Goal: Task Accomplishment & Management: Manage account settings

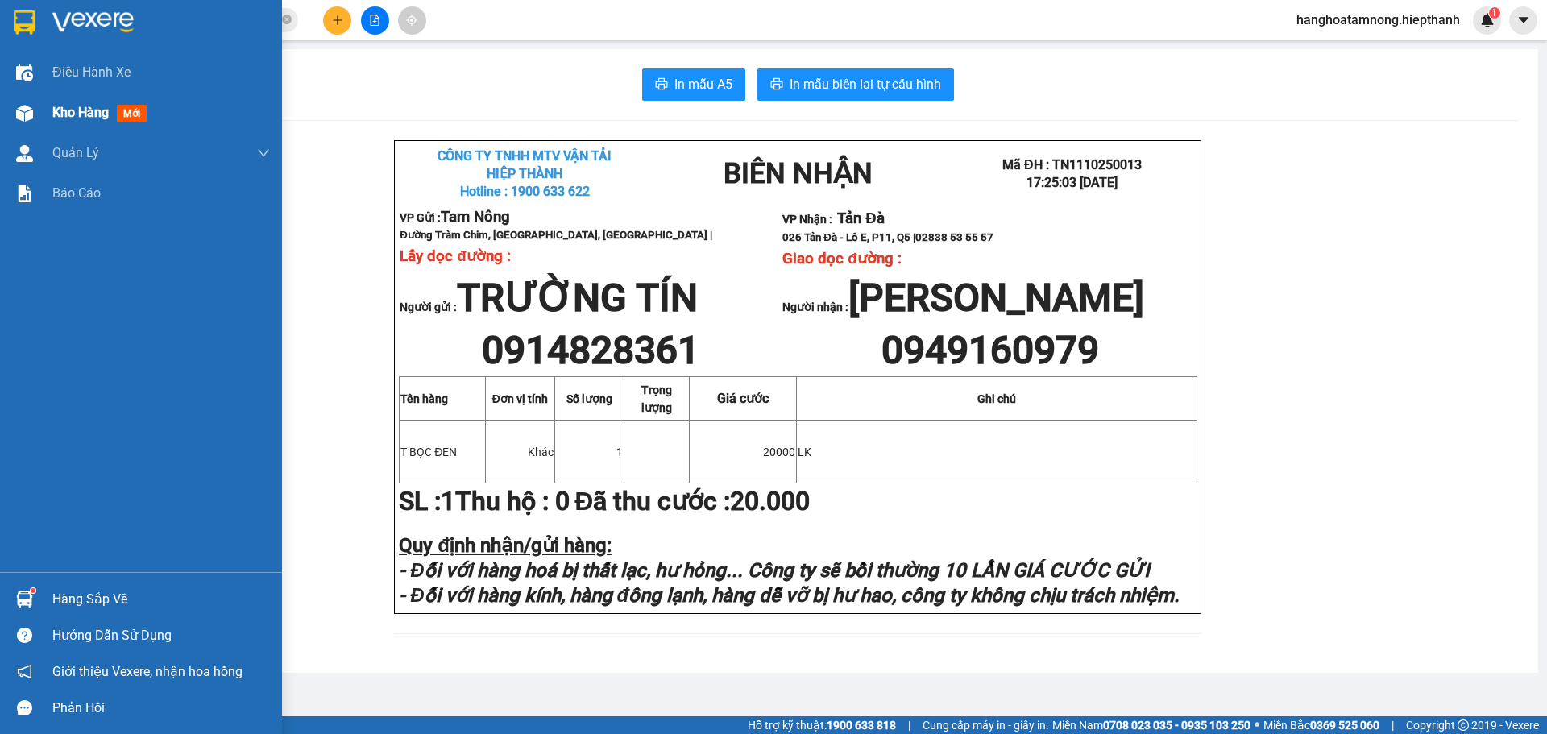
click at [56, 112] on span "Kho hàng" at bounding box center [80, 112] width 56 height 15
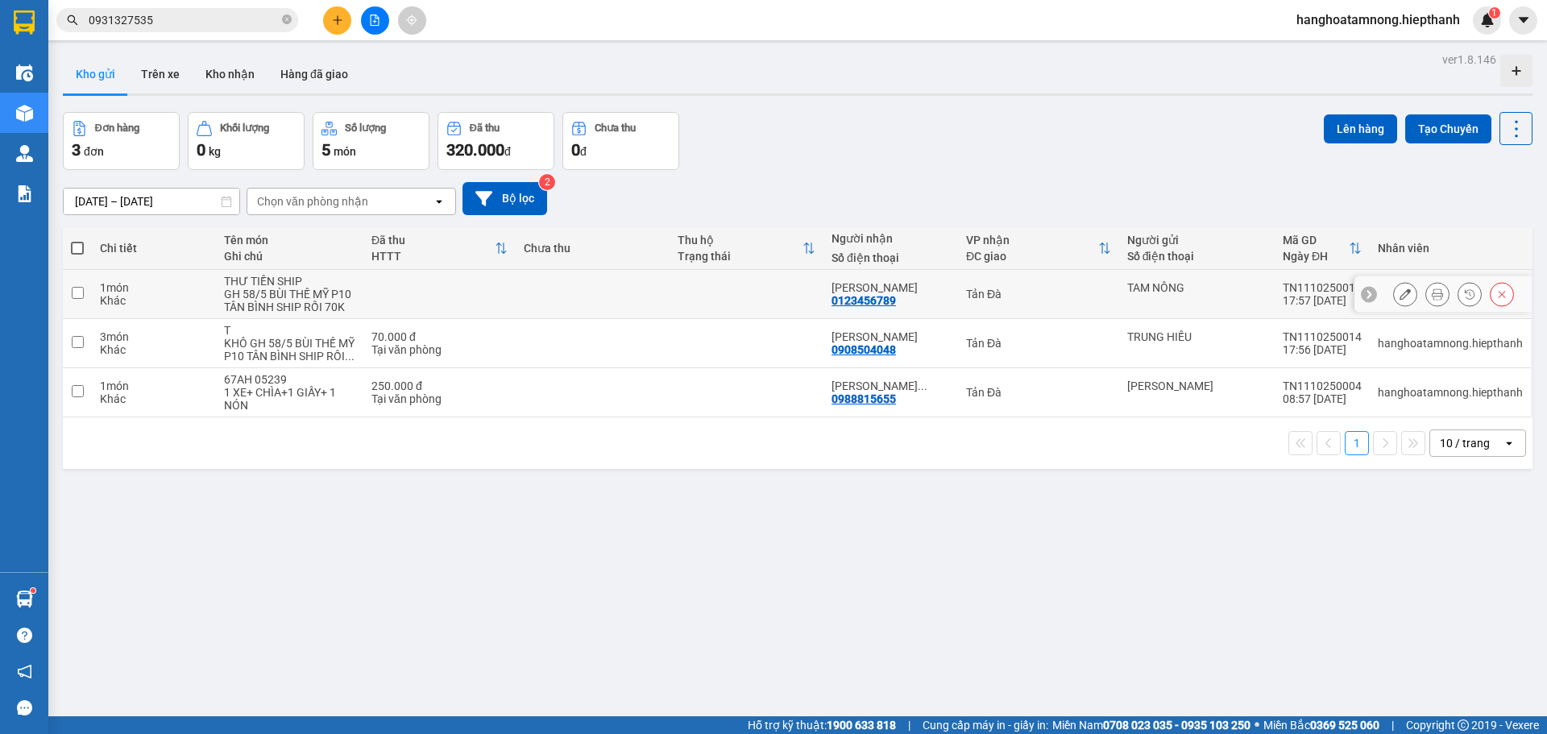
click at [1431, 296] on icon at bounding box center [1436, 293] width 11 height 11
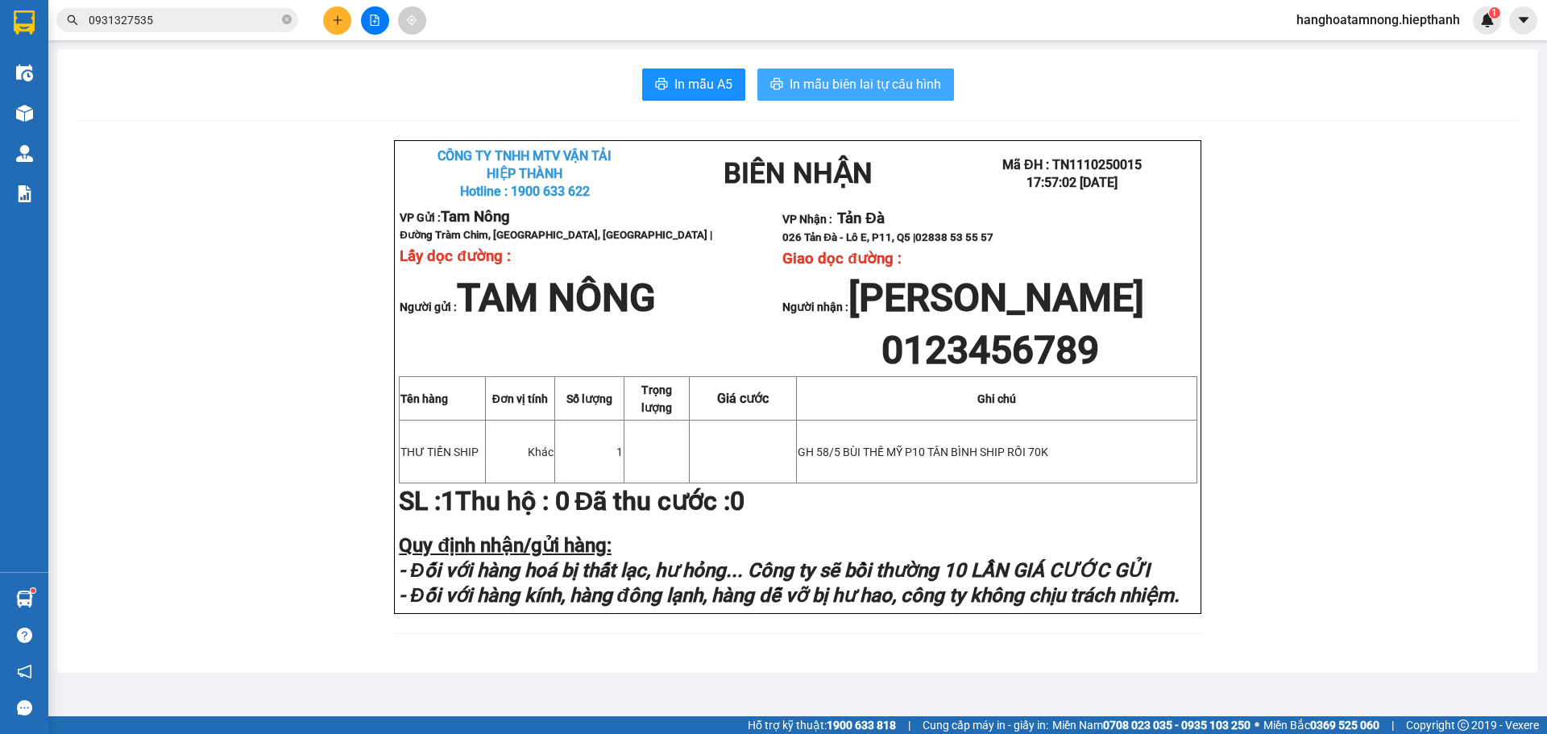
click at [807, 86] on span "In mẫu biên lai tự cấu hình" at bounding box center [864, 84] width 151 height 20
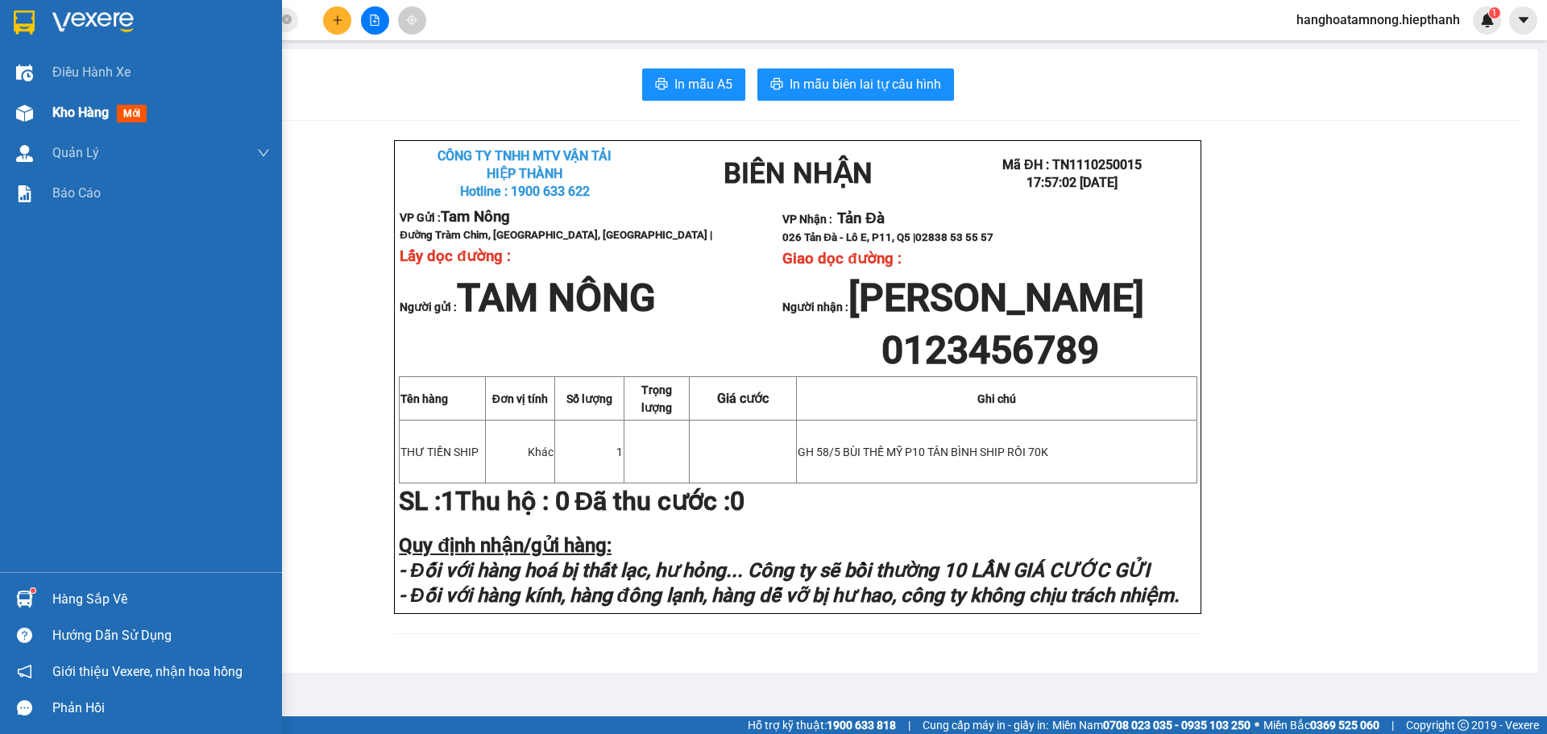
click at [82, 102] on div "Kho hàng mới" at bounding box center [102, 112] width 101 height 20
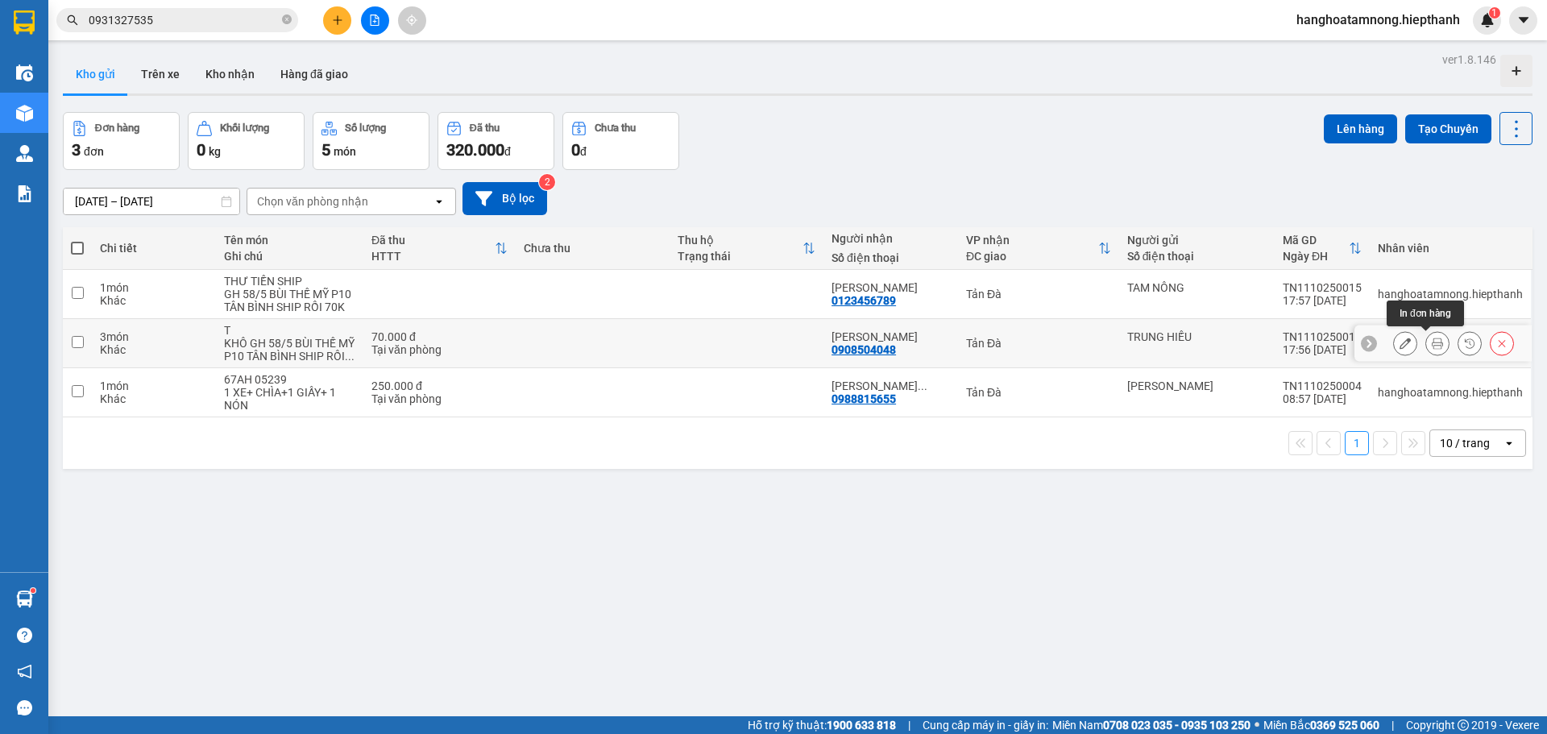
click at [1431, 347] on icon at bounding box center [1436, 343] width 11 height 11
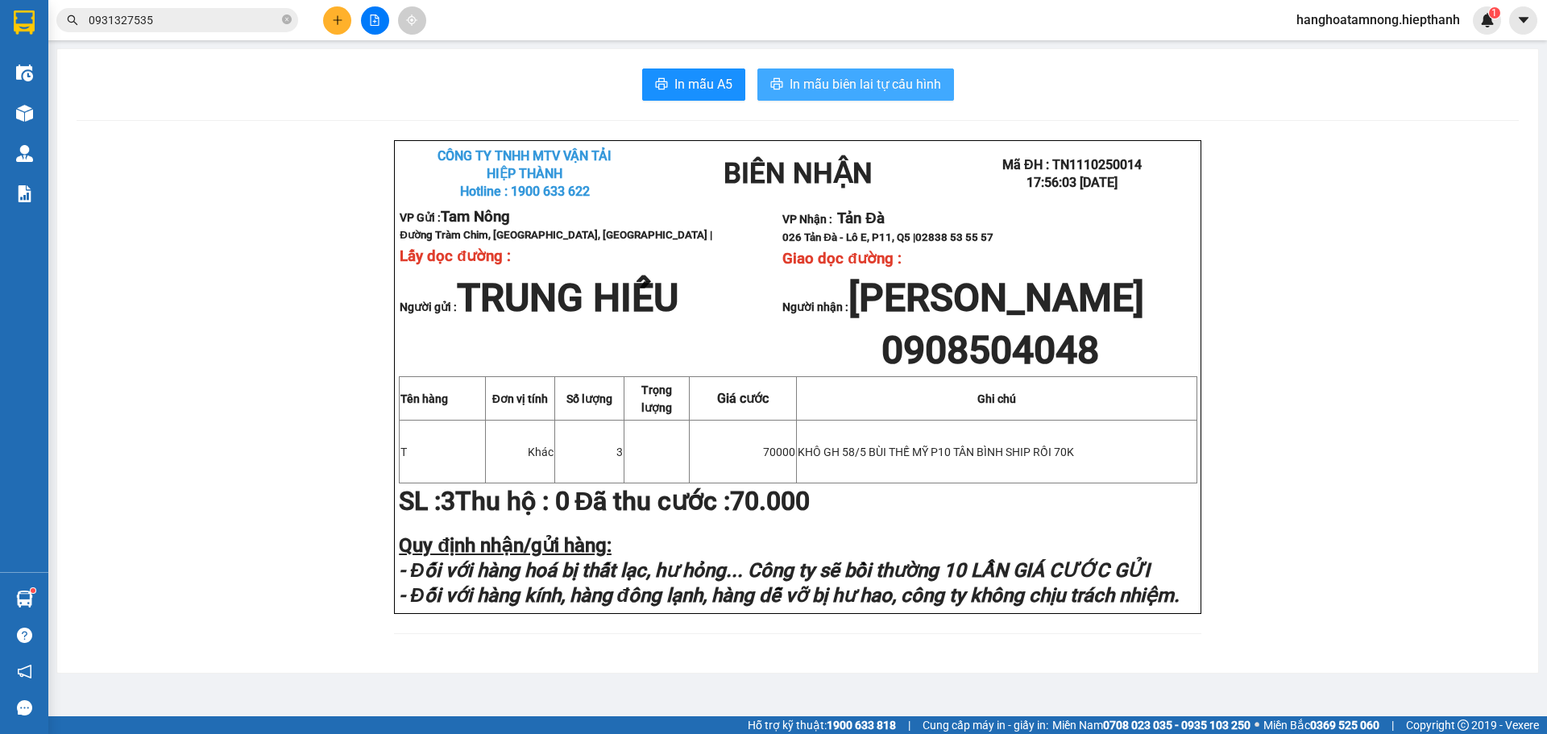
click at [876, 72] on button "In mẫu biên lai tự cấu hình" at bounding box center [855, 84] width 197 height 32
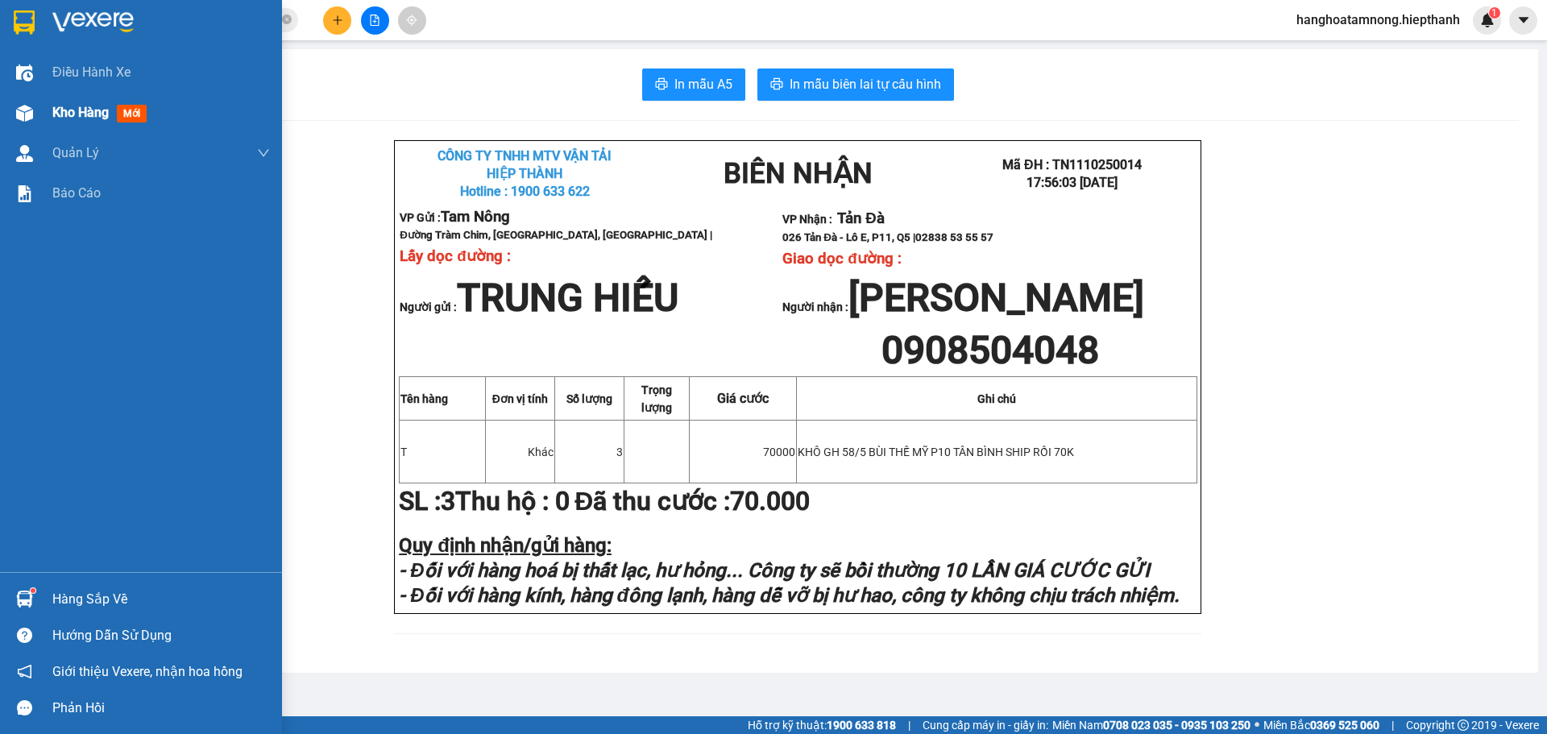
click at [42, 106] on div "Kho hàng mới" at bounding box center [141, 113] width 282 height 40
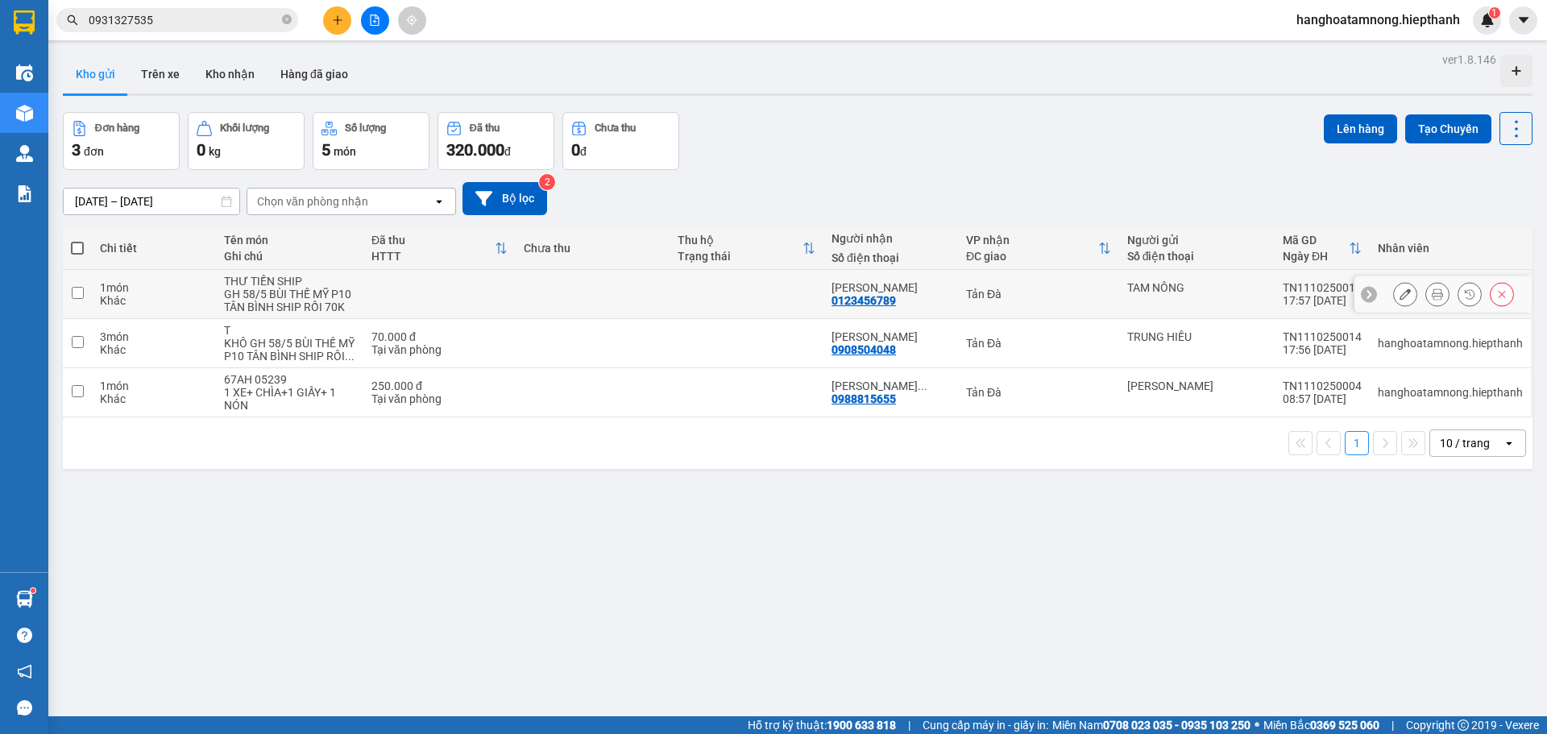
click at [75, 291] on input "checkbox" at bounding box center [78, 293] width 12 height 12
checkbox input "true"
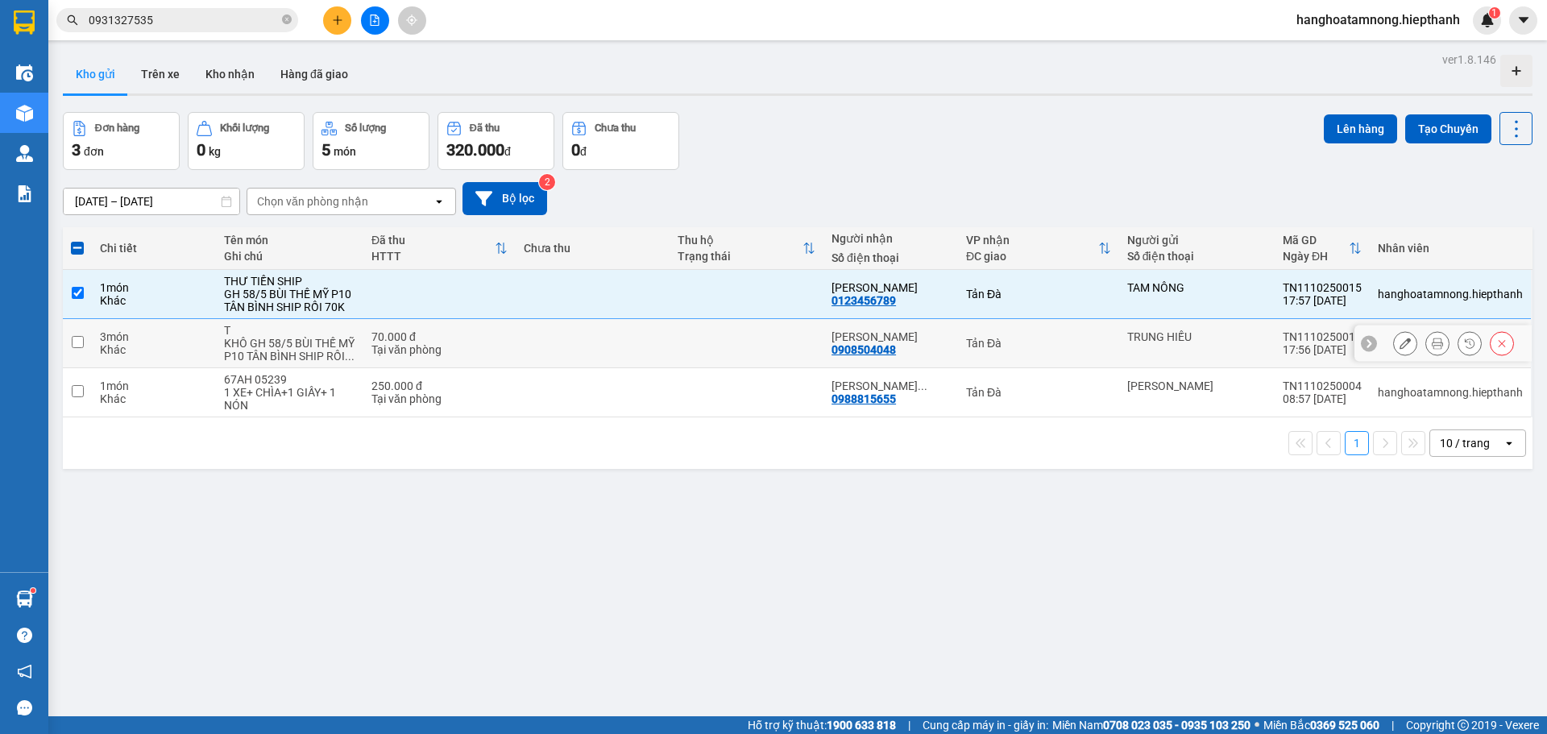
click at [73, 339] on input "checkbox" at bounding box center [78, 342] width 12 height 12
checkbox input "true"
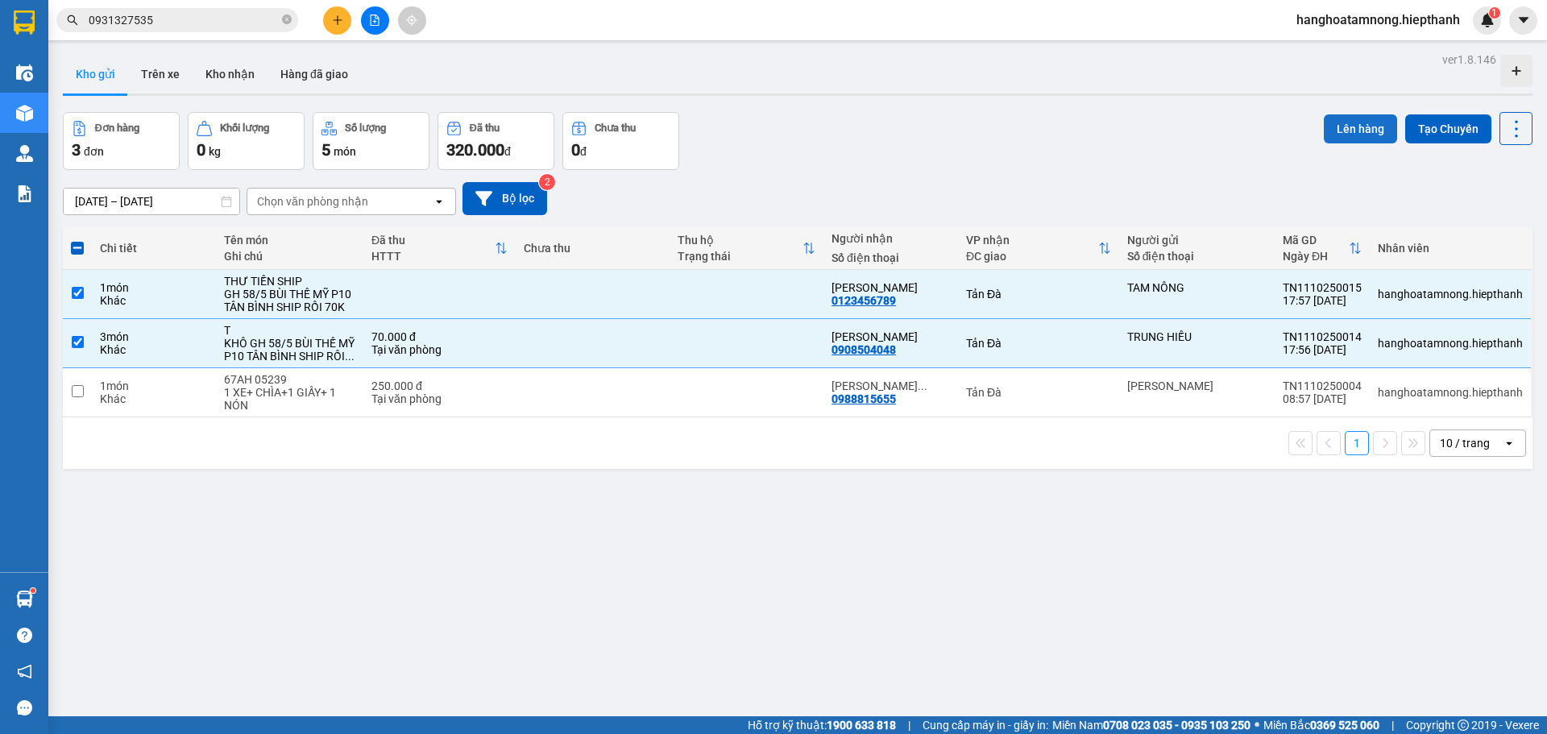
click at [1330, 126] on button "Lên hàng" at bounding box center [1359, 128] width 73 height 29
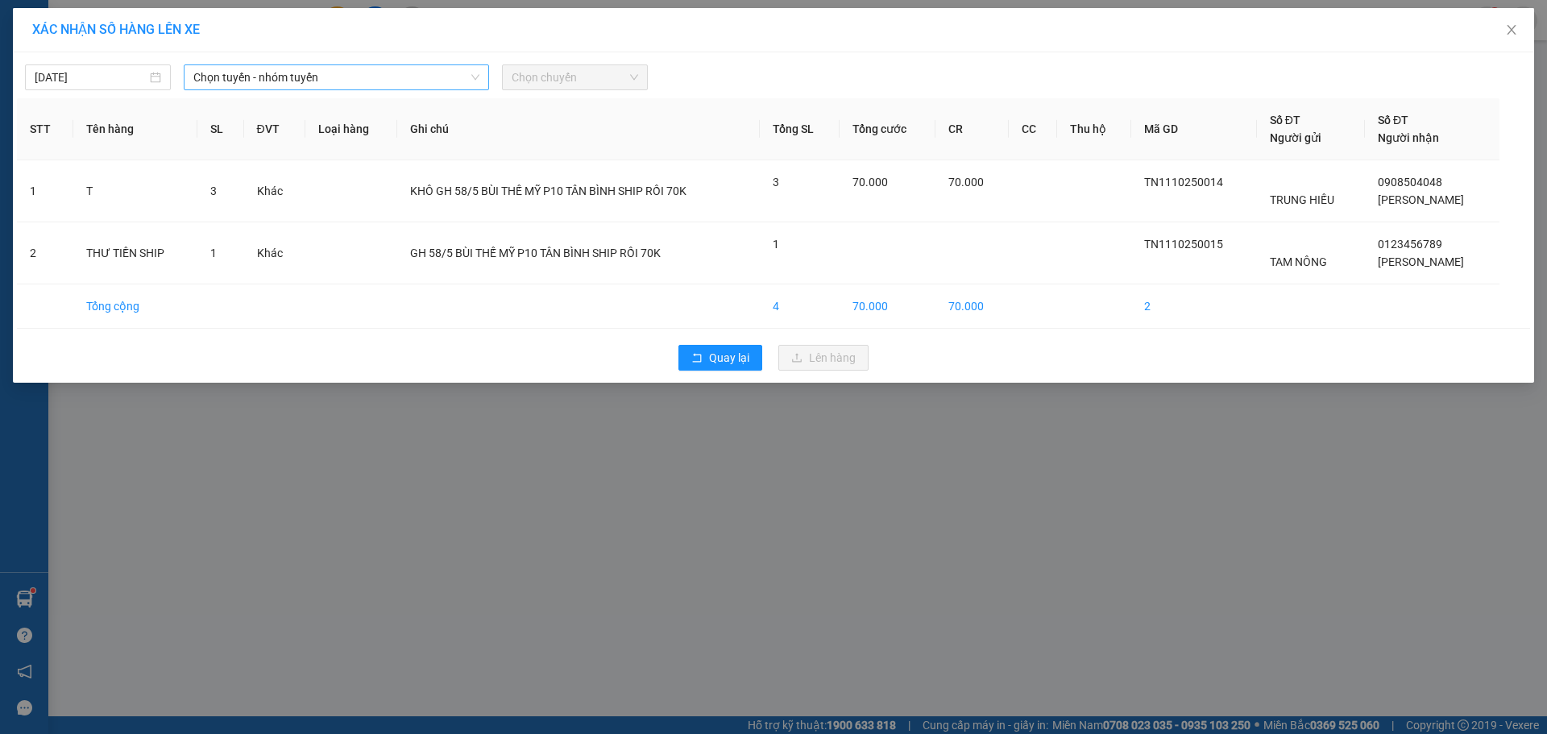
click at [280, 87] on span "Chọn tuyến - nhóm tuyến" at bounding box center [336, 77] width 286 height 24
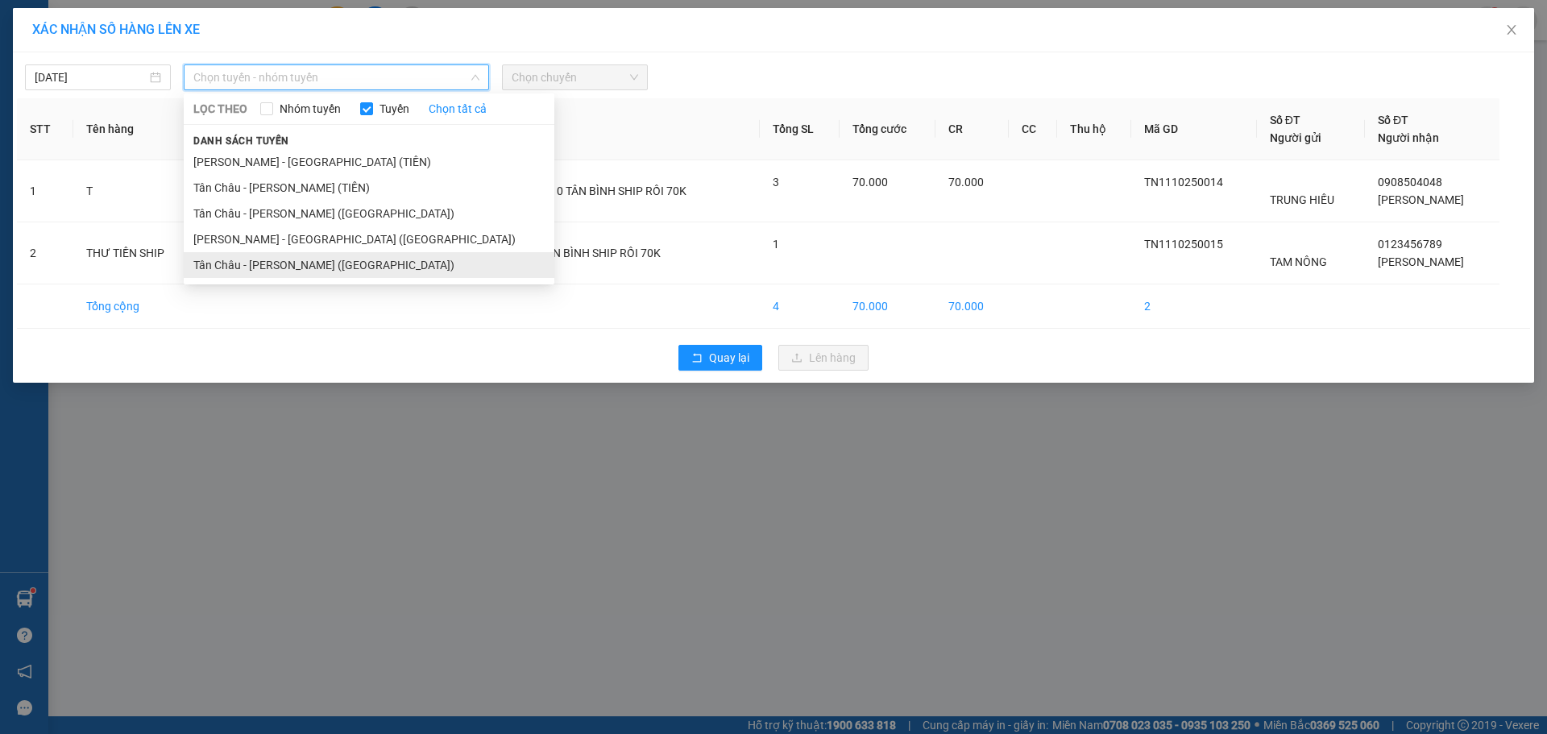
click at [233, 269] on li "Tân Châu - [PERSON_NAME] ([GEOGRAPHIC_DATA])" at bounding box center [369, 265] width 371 height 26
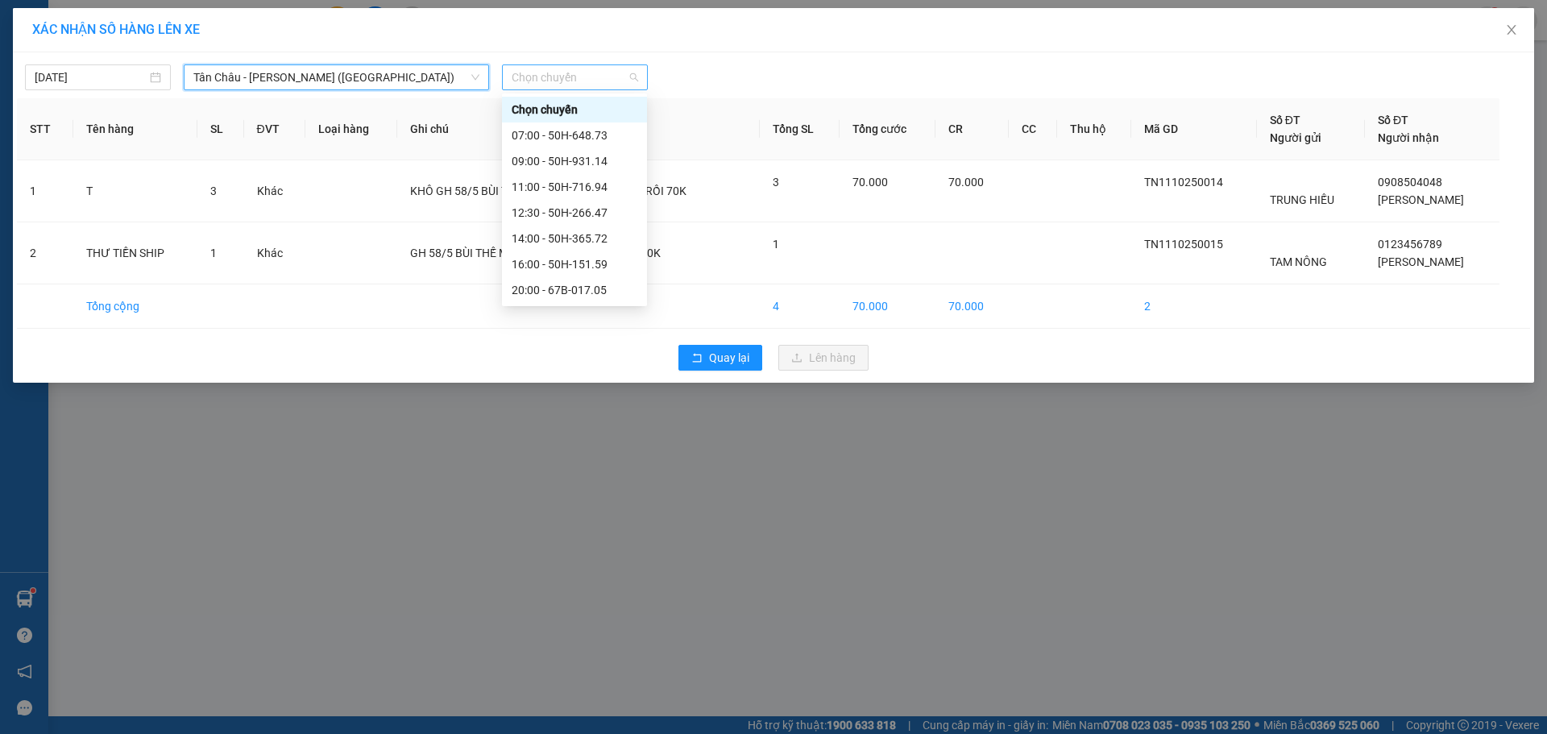
click at [592, 66] on span "Chọn chuyến" at bounding box center [574, 77] width 126 height 24
click at [528, 288] on div "20:00 - 67B-017.05" at bounding box center [574, 290] width 126 height 18
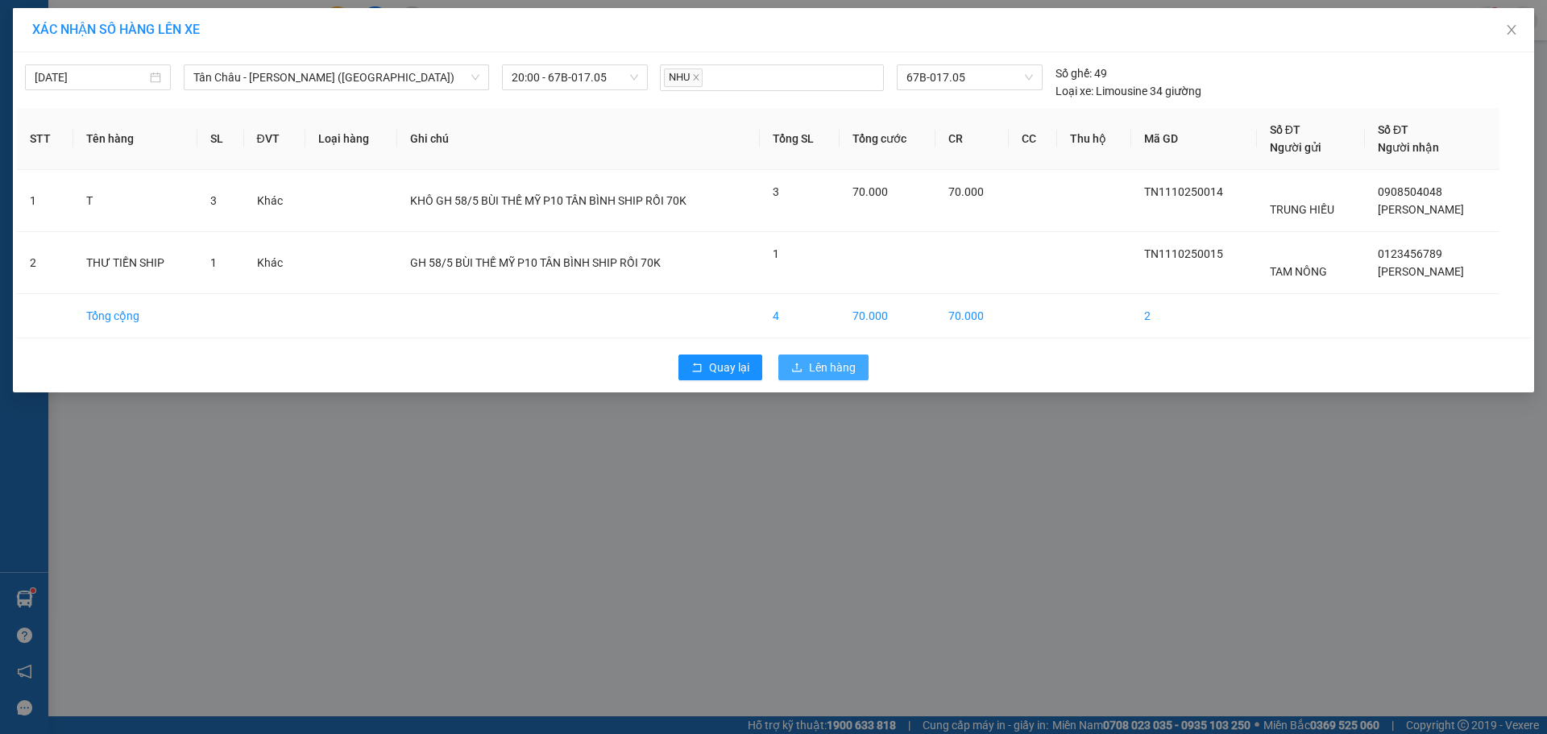
click at [824, 362] on span "Lên hàng" at bounding box center [832, 367] width 47 height 18
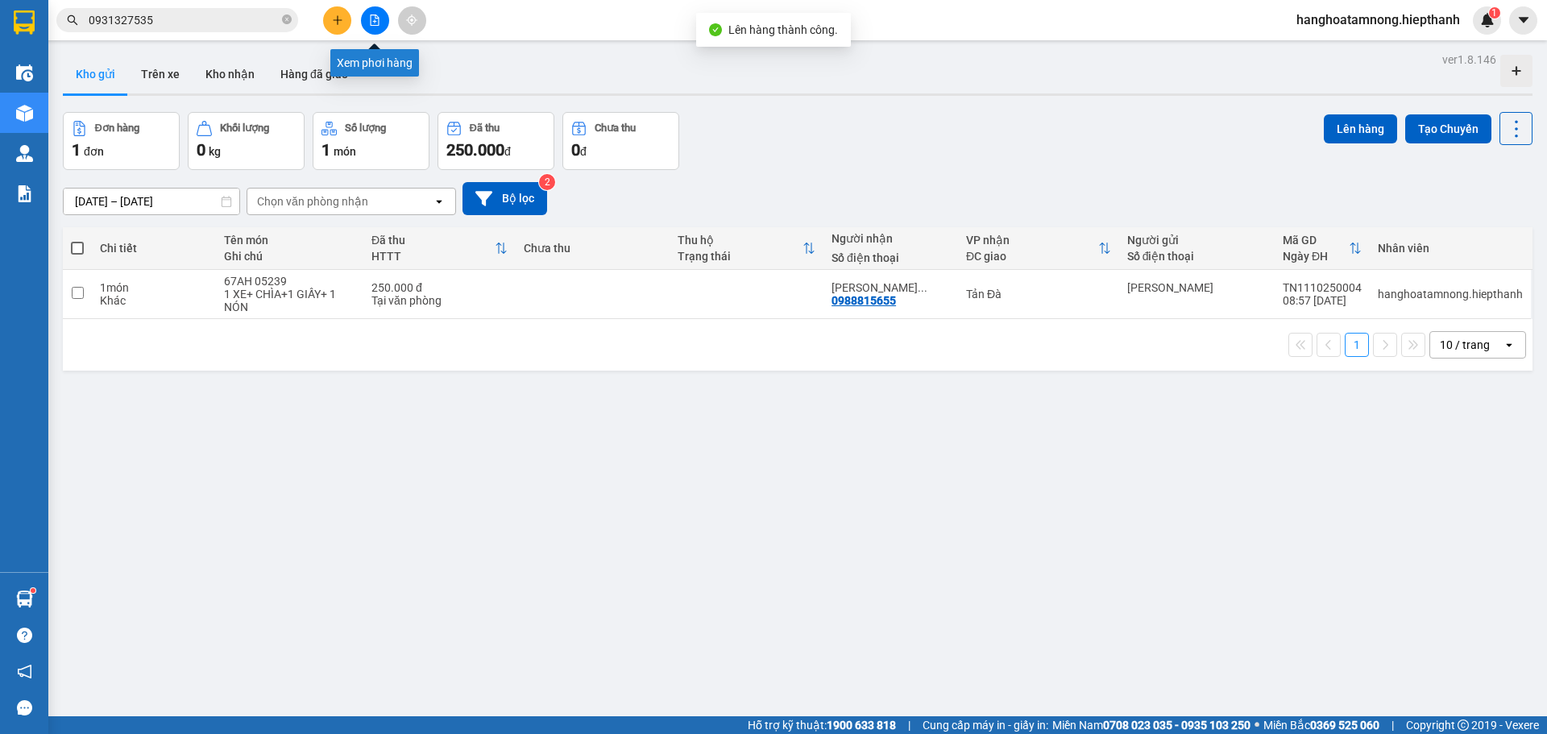
drag, startPoint x: 373, startPoint y: 6, endPoint x: 360, endPoint y: 27, distance: 24.6
click at [374, 6] on button at bounding box center [375, 20] width 28 height 28
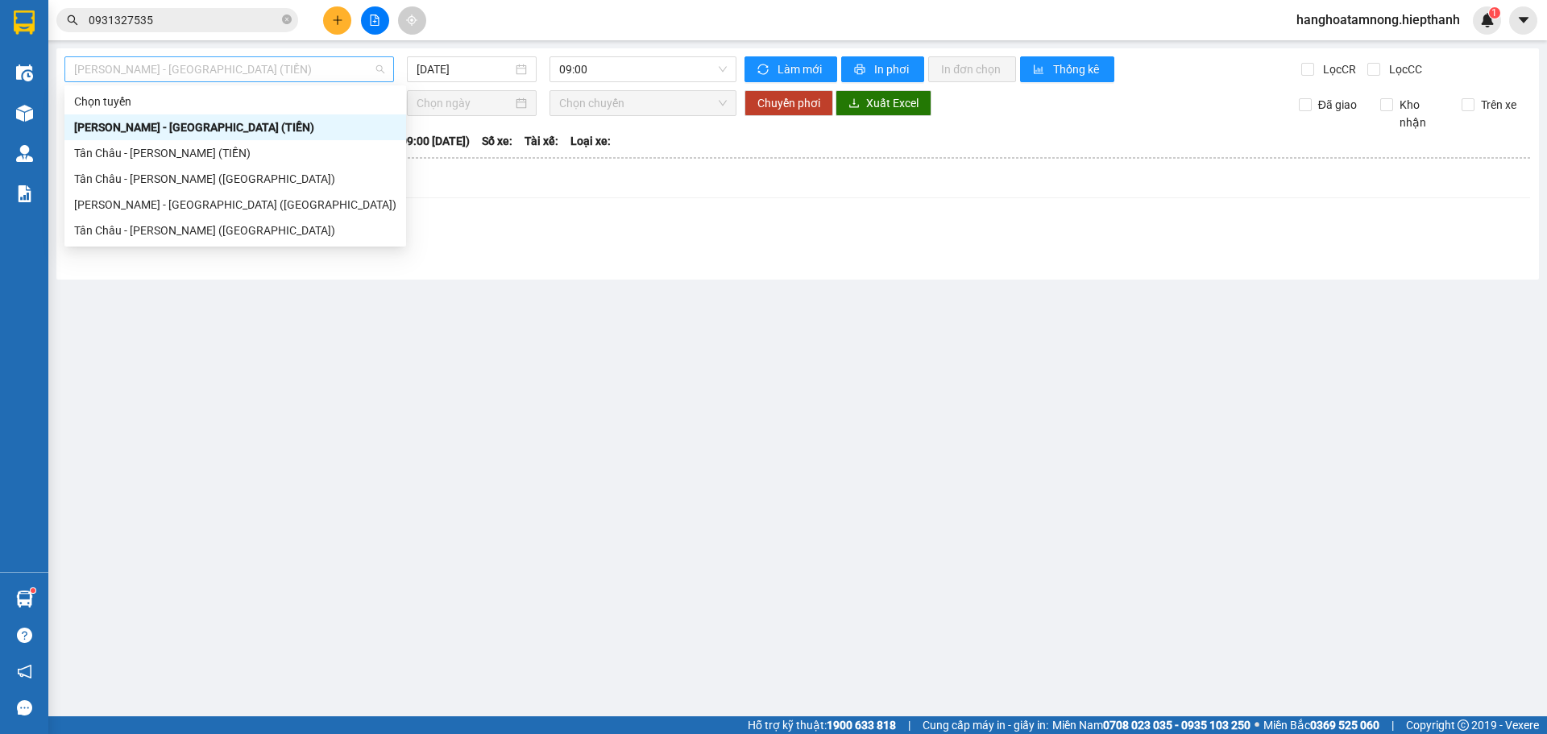
click at [209, 67] on span "[PERSON_NAME] - [GEOGRAPHIC_DATA] (TIỀN)" at bounding box center [229, 69] width 310 height 24
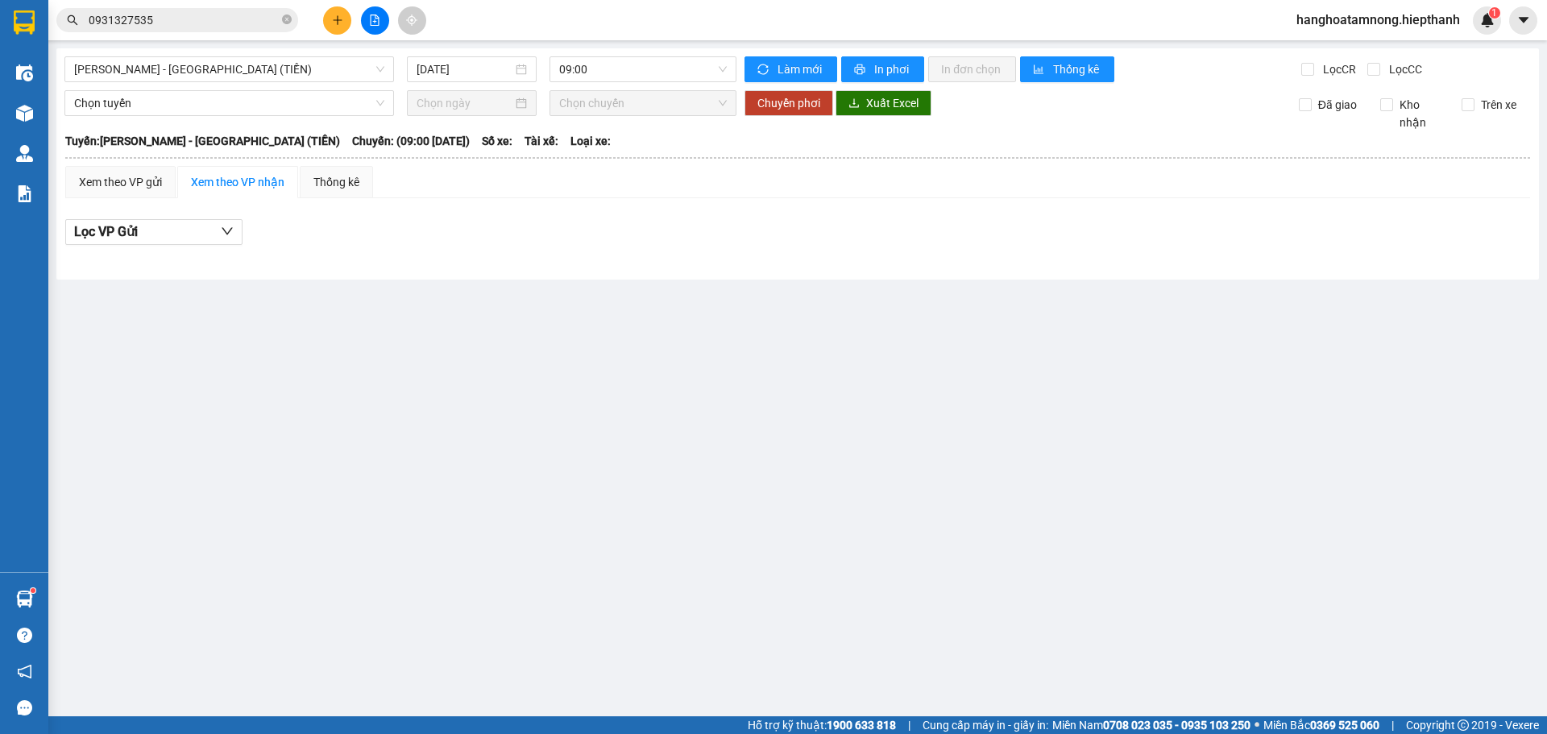
click at [565, 307] on main "[GEOGRAPHIC_DATA] - [GEOGRAPHIC_DATA] (TIỀN) [DATE] 09:00 Làm mới In phơi In đơ…" at bounding box center [773, 358] width 1547 height 716
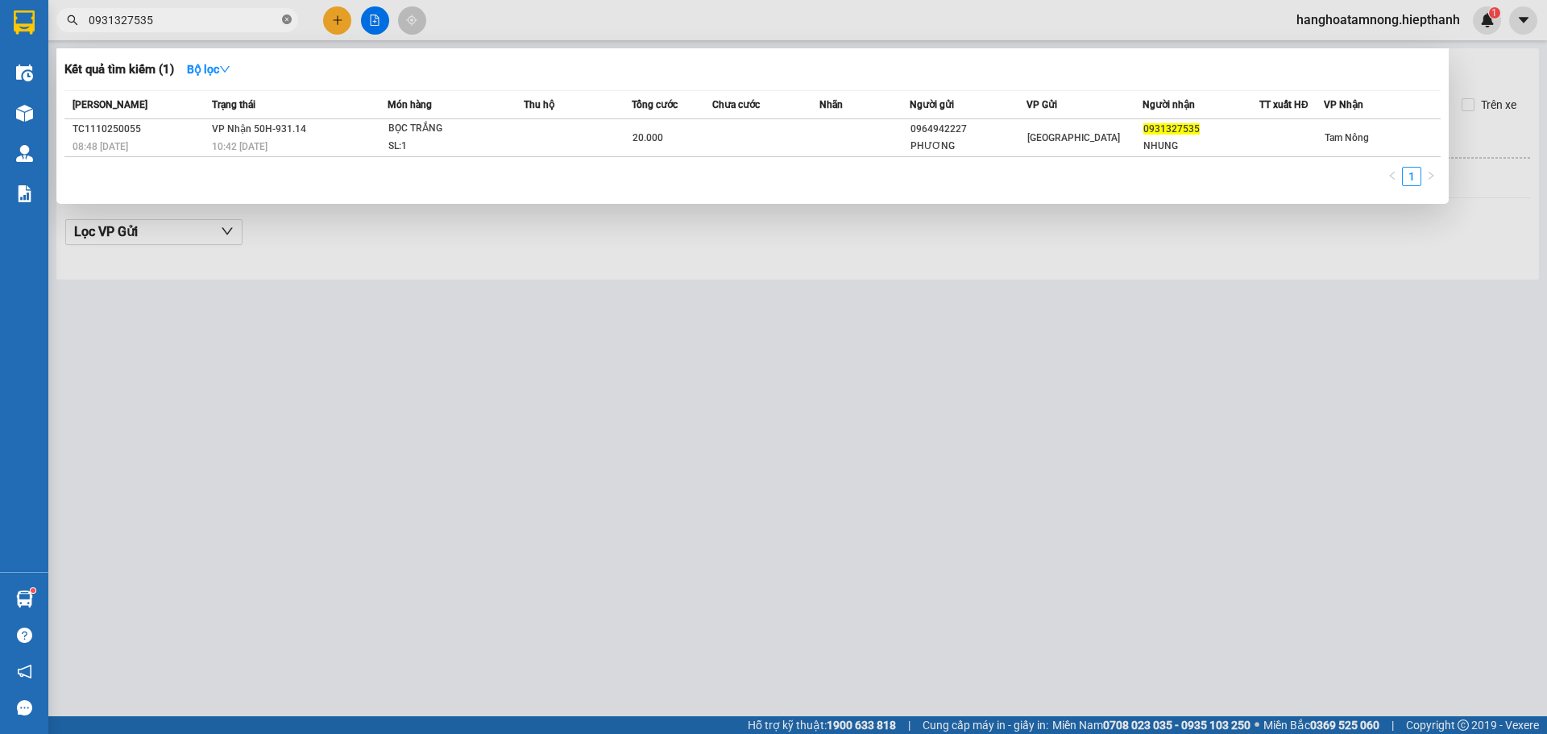
click at [285, 19] on icon "close-circle" at bounding box center [287, 19] width 10 height 10
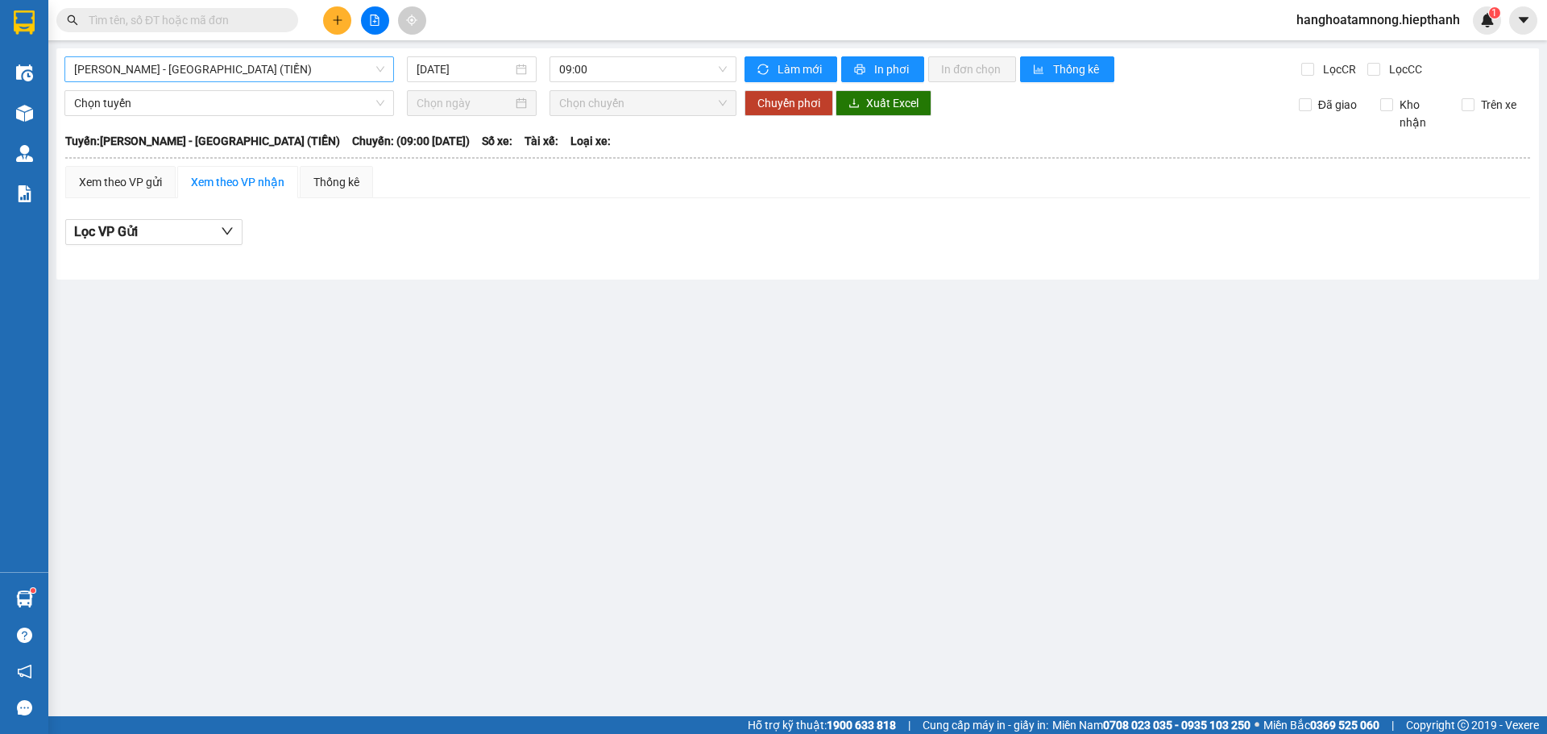
click at [180, 64] on span "[PERSON_NAME] - [GEOGRAPHIC_DATA] (TIỀN)" at bounding box center [229, 69] width 310 height 24
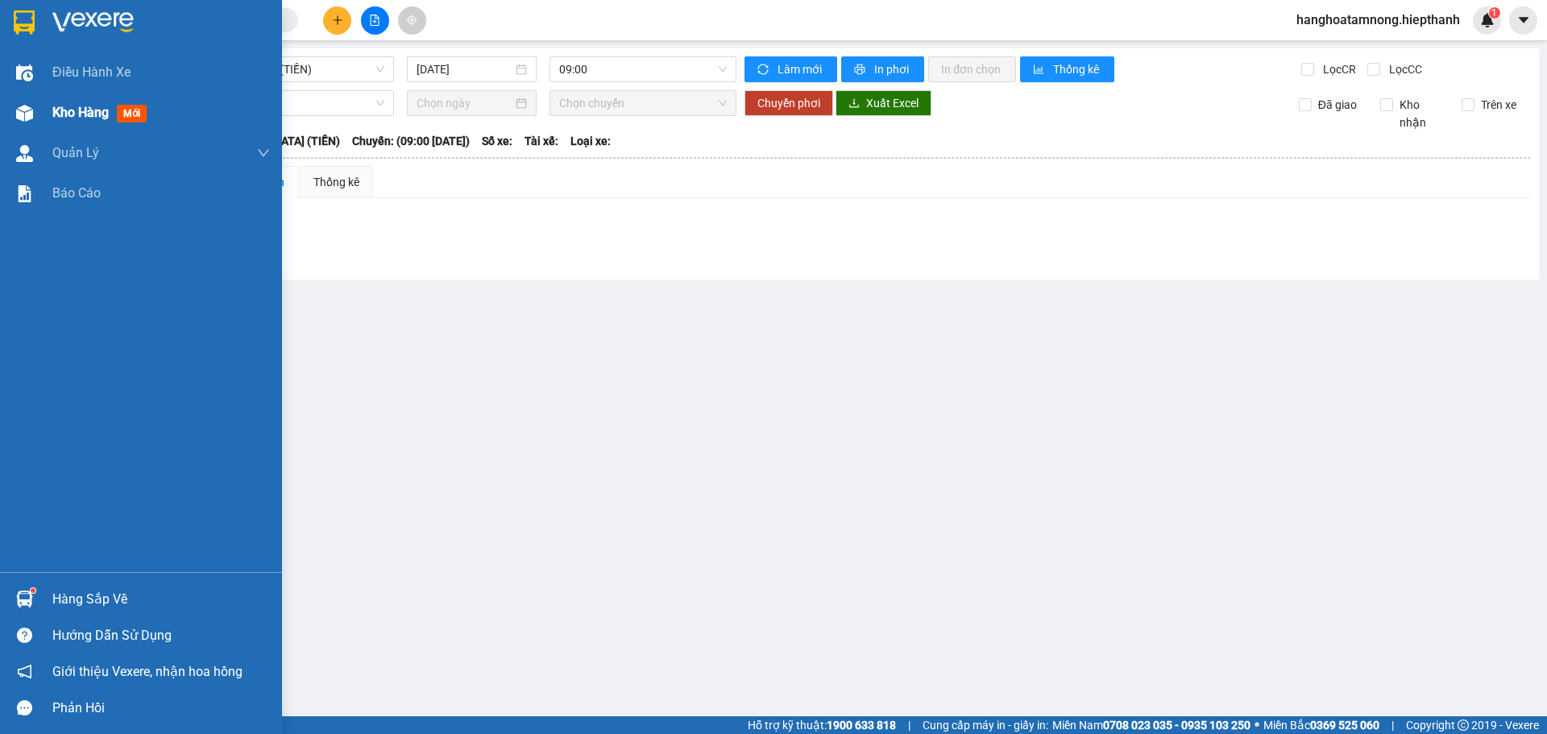
click at [42, 109] on div "Kho hàng mới" at bounding box center [141, 113] width 282 height 40
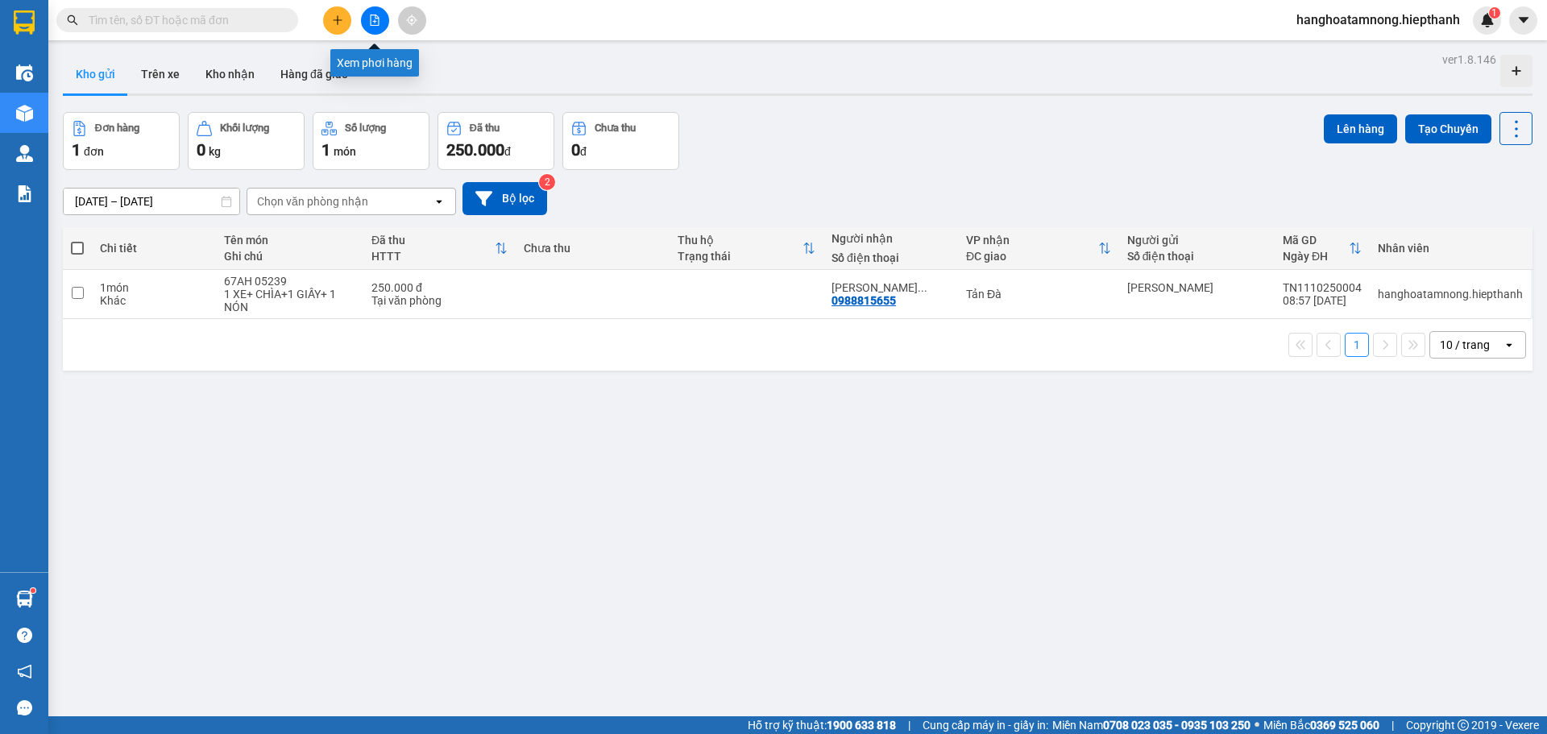
click at [377, 18] on icon "file-add" at bounding box center [374, 19] width 11 height 11
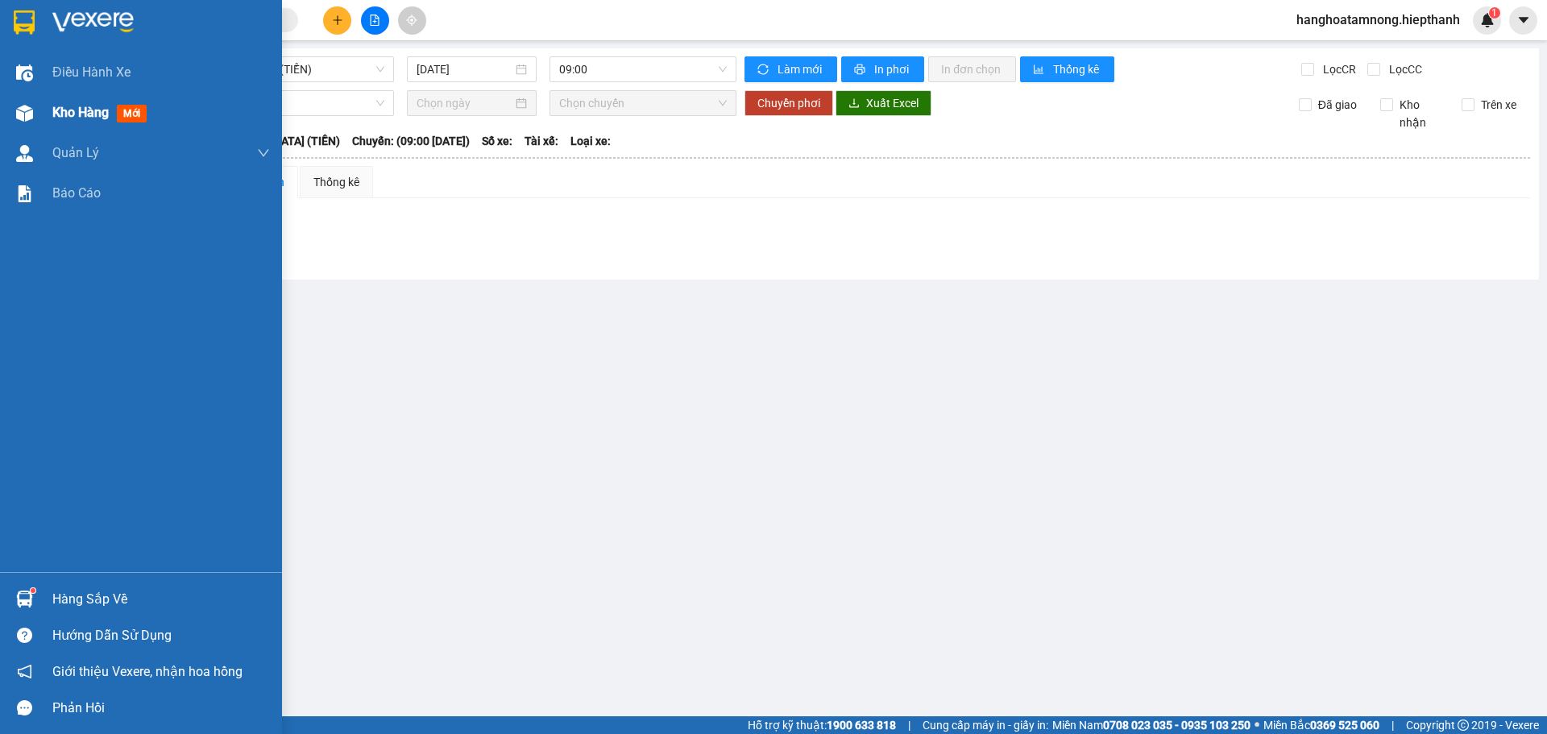
click at [88, 99] on div "Kho hàng mới" at bounding box center [160, 113] width 217 height 40
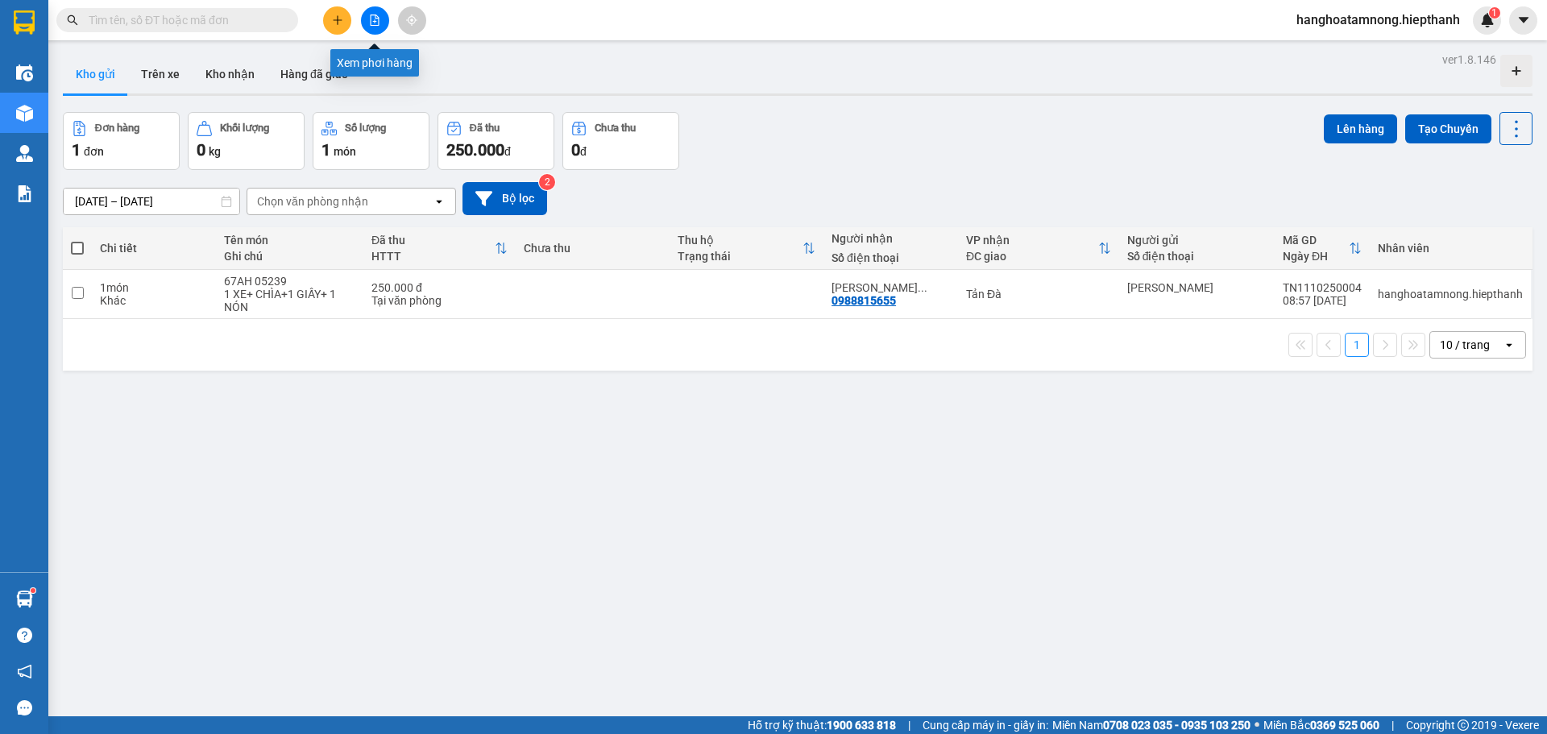
click at [367, 29] on button at bounding box center [375, 20] width 28 height 28
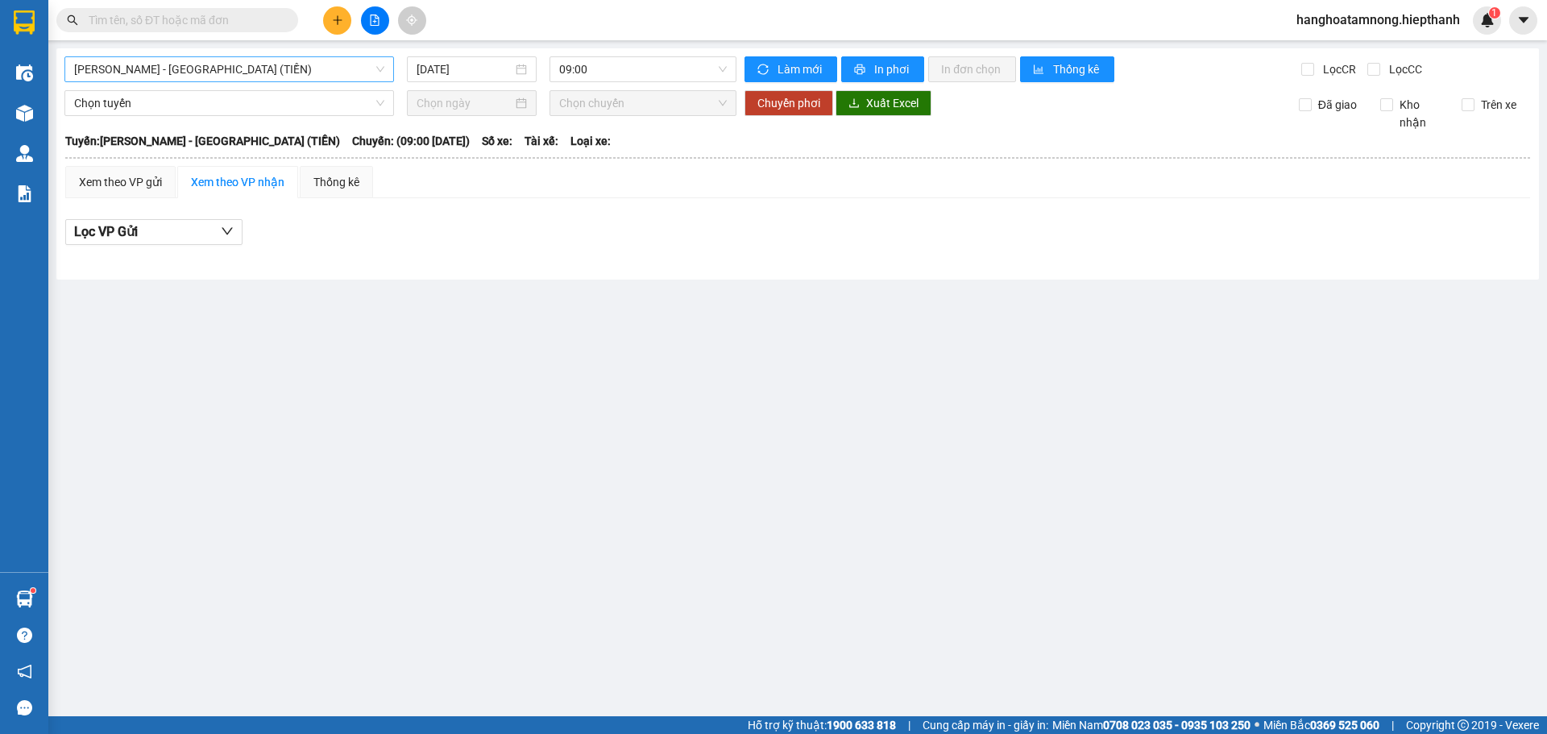
click at [220, 64] on span "[PERSON_NAME] - [GEOGRAPHIC_DATA] (TIỀN)" at bounding box center [229, 69] width 310 height 24
click at [159, 60] on span "[PERSON_NAME] - [GEOGRAPHIC_DATA] (TIỀN)" at bounding box center [229, 69] width 310 height 24
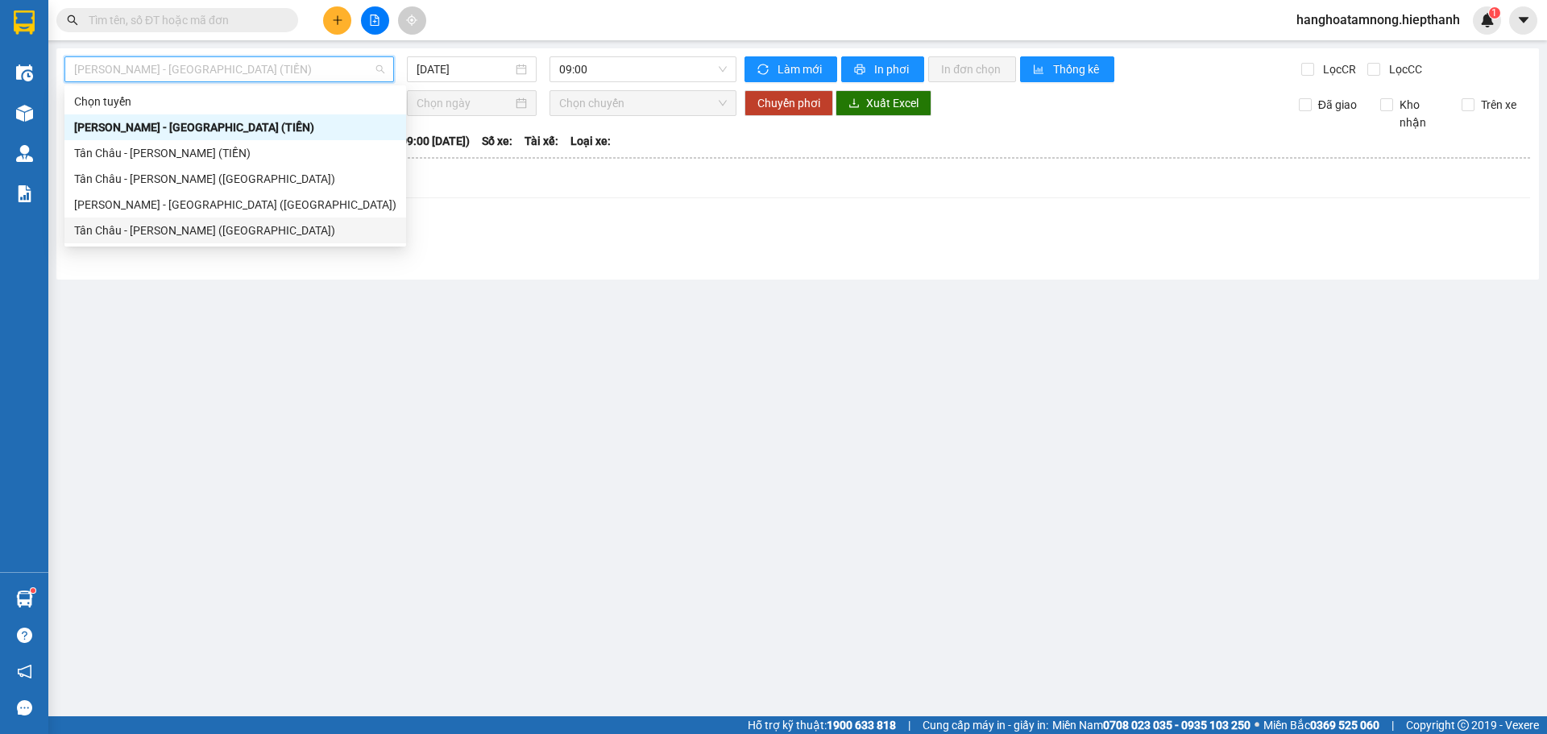
click at [154, 234] on div "Tân Châu - [PERSON_NAME] ([GEOGRAPHIC_DATA])" at bounding box center [235, 231] width 322 height 18
type input "[DATE]"
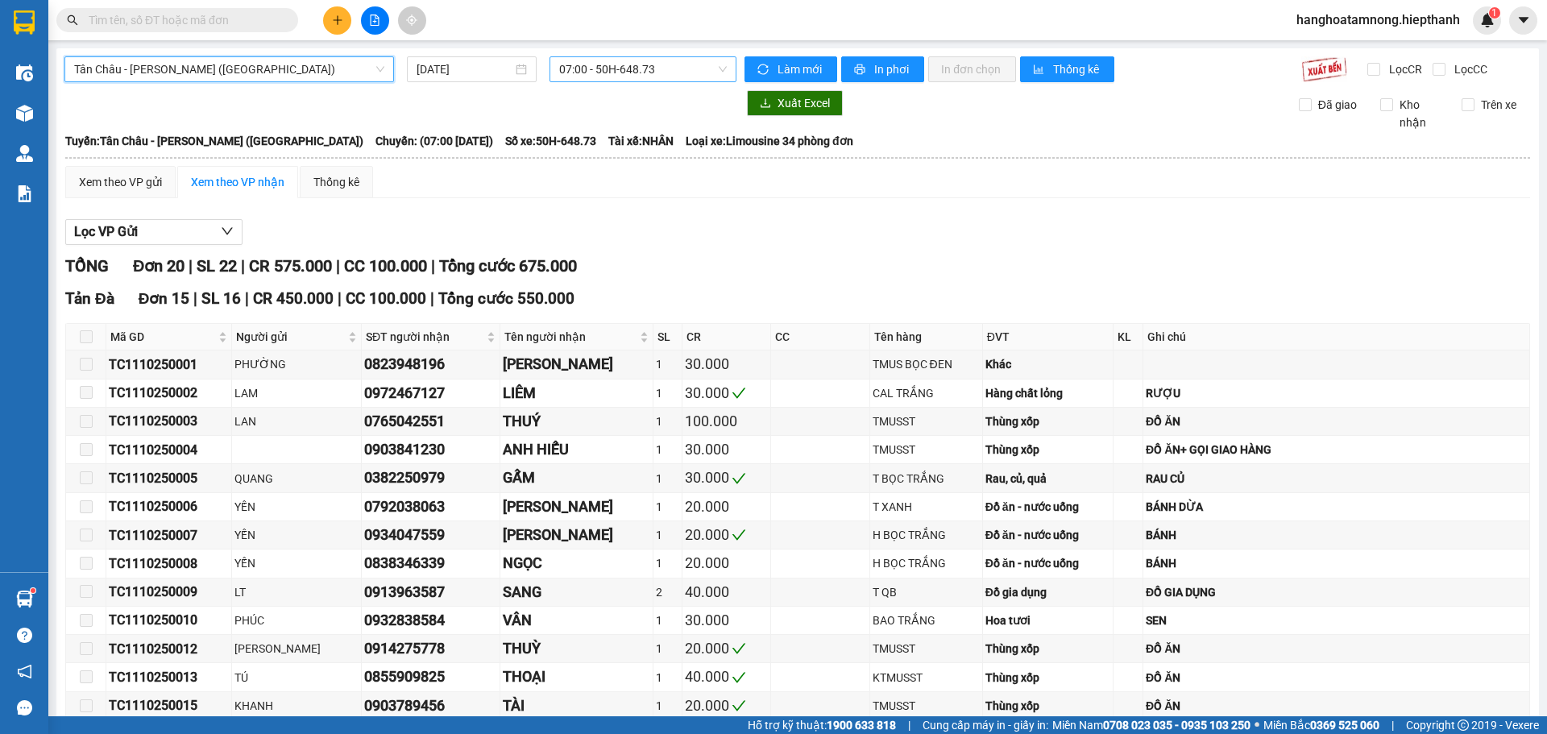
click at [582, 66] on span "07:00 - 50H-648.73" at bounding box center [643, 69] width 168 height 24
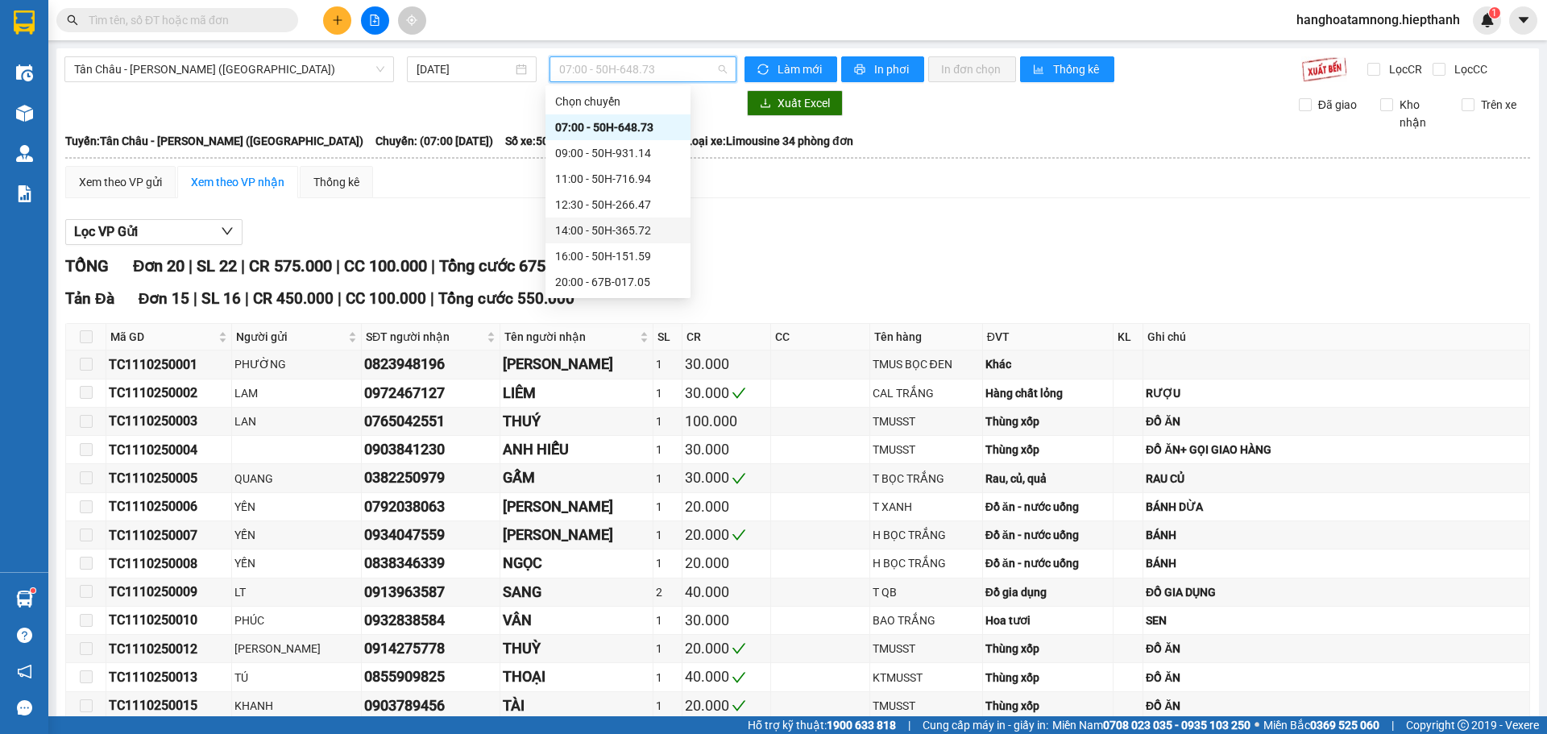
scroll to position [77, 0]
click at [432, 209] on div "Xem theo VP gửi Xem theo VP nhận Thống kê Lọc VP Gửi TỔNG Đơn 20 | SL 22 | CR …" at bounding box center [797, 702] width 1464 height 1072
click at [612, 65] on span "07:00 - 50H-648.73" at bounding box center [643, 69] width 168 height 24
click at [507, 188] on div "Xem theo VP gửi Xem theo VP nhận Thống kê" at bounding box center [797, 182] width 1464 height 32
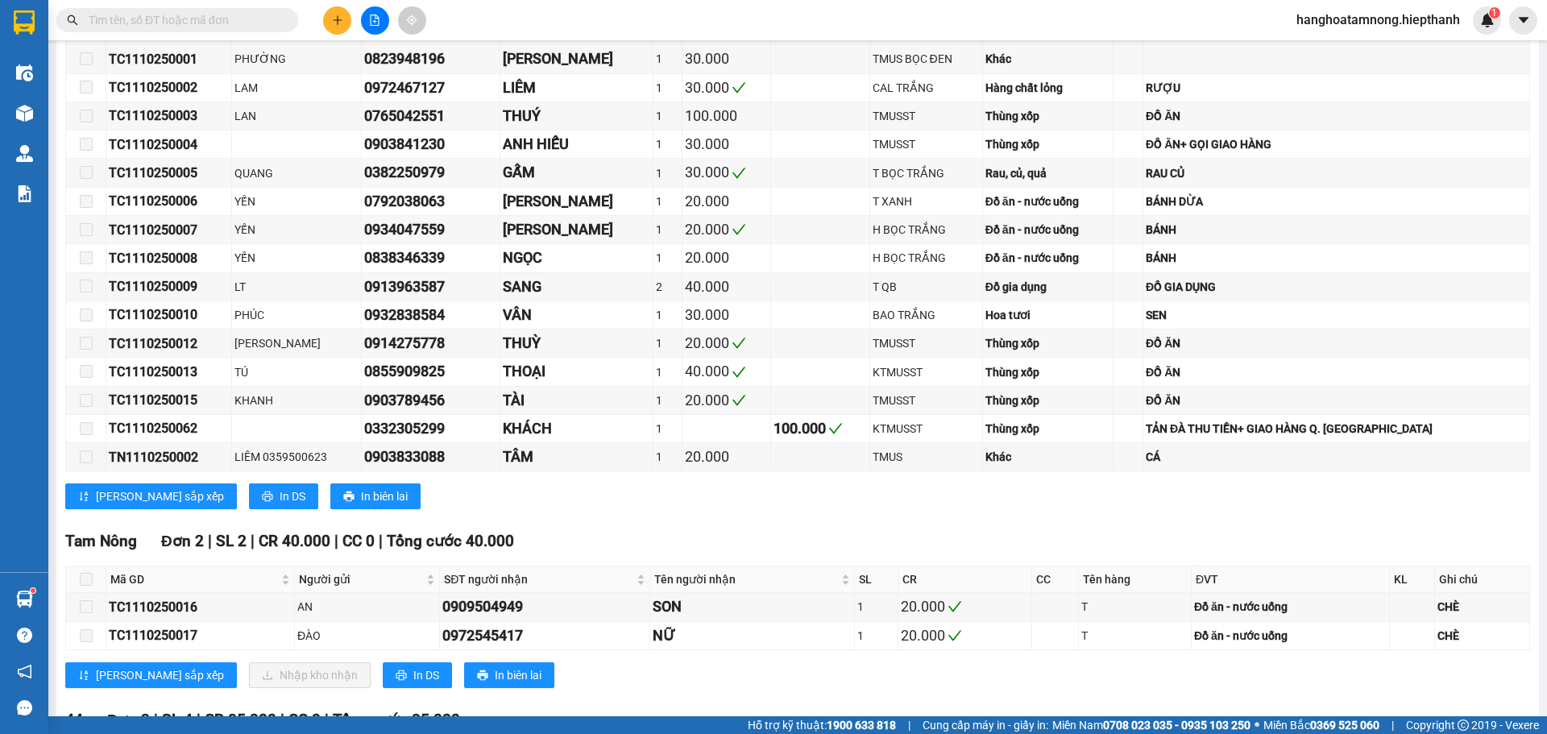
scroll to position [0, 0]
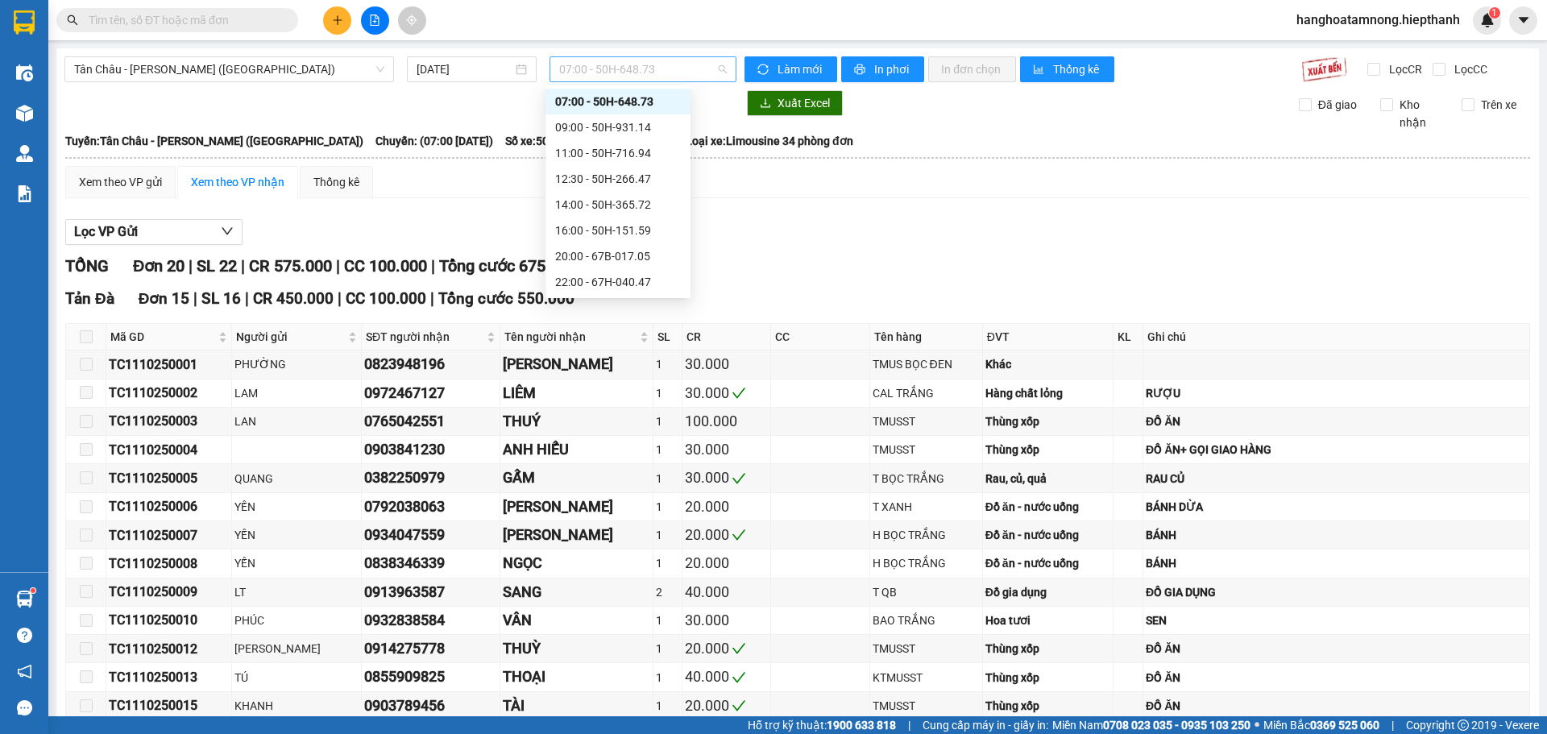
click at [612, 68] on span "07:00 - 50H-648.73" at bounding box center [643, 69] width 168 height 24
click at [475, 182] on div "Xem theo VP gửi Xem theo VP nhận Thống kê" at bounding box center [797, 182] width 1464 height 32
click at [626, 65] on span "07:00 - 50H-648.73" at bounding box center [643, 69] width 168 height 24
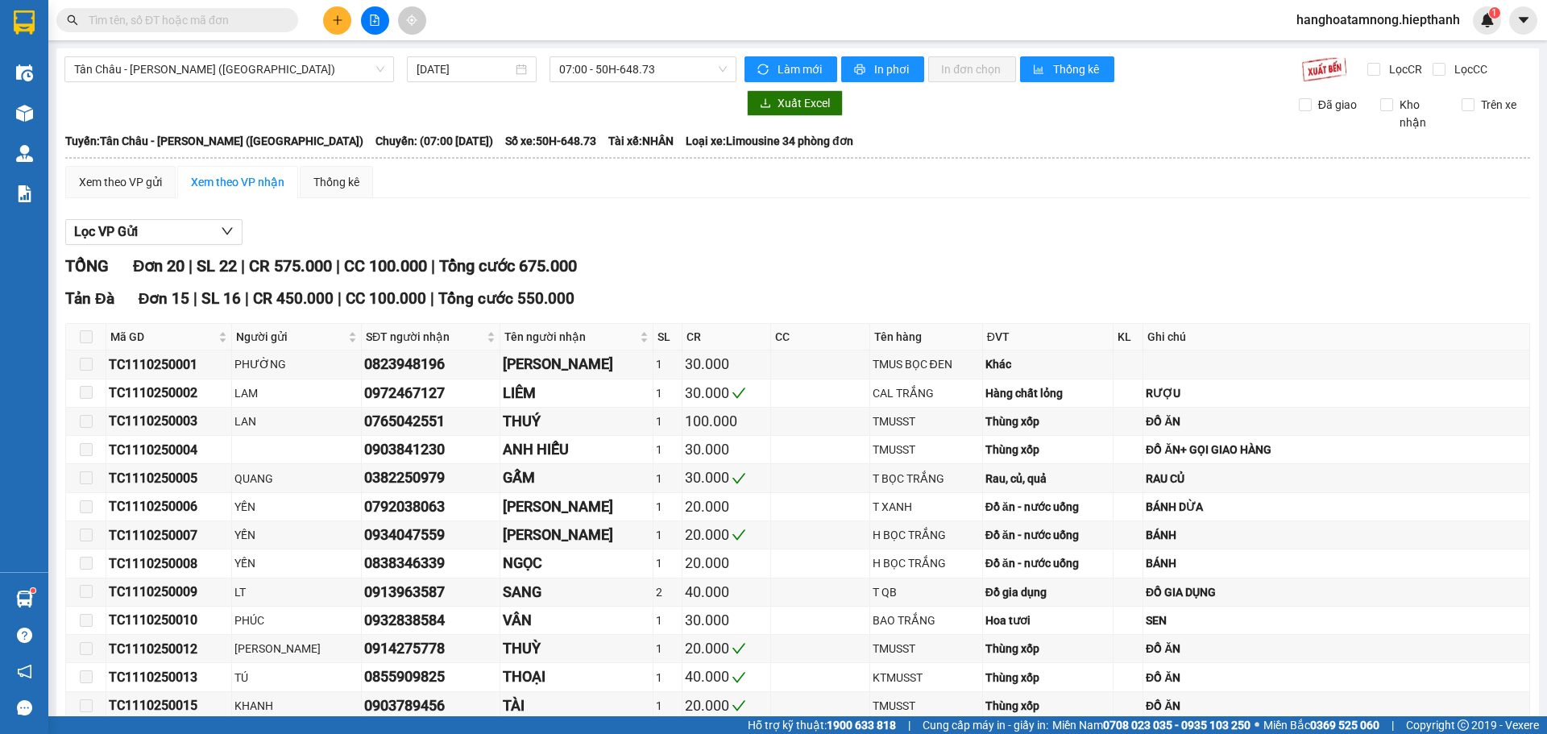
click at [782, 239] on div "Lọc VP Gửi" at bounding box center [797, 232] width 1464 height 27
click at [596, 53] on div "[GEOGRAPHIC_DATA] - [GEOGRAPHIC_DATA] (Giường) [DATE] 07:00 - 50H-648.73 Làm mớ…" at bounding box center [797, 651] width 1482 height 1207
drag, startPoint x: 596, startPoint y: 57, endPoint x: 595, endPoint y: 81, distance: 23.4
click at [595, 61] on div "[GEOGRAPHIC_DATA] - [GEOGRAPHIC_DATA] (Giường) [DATE] 07:00 - 50H-648.73 Làm mớ…" at bounding box center [797, 651] width 1482 height 1207
click at [687, 110] on div at bounding box center [400, 103] width 672 height 26
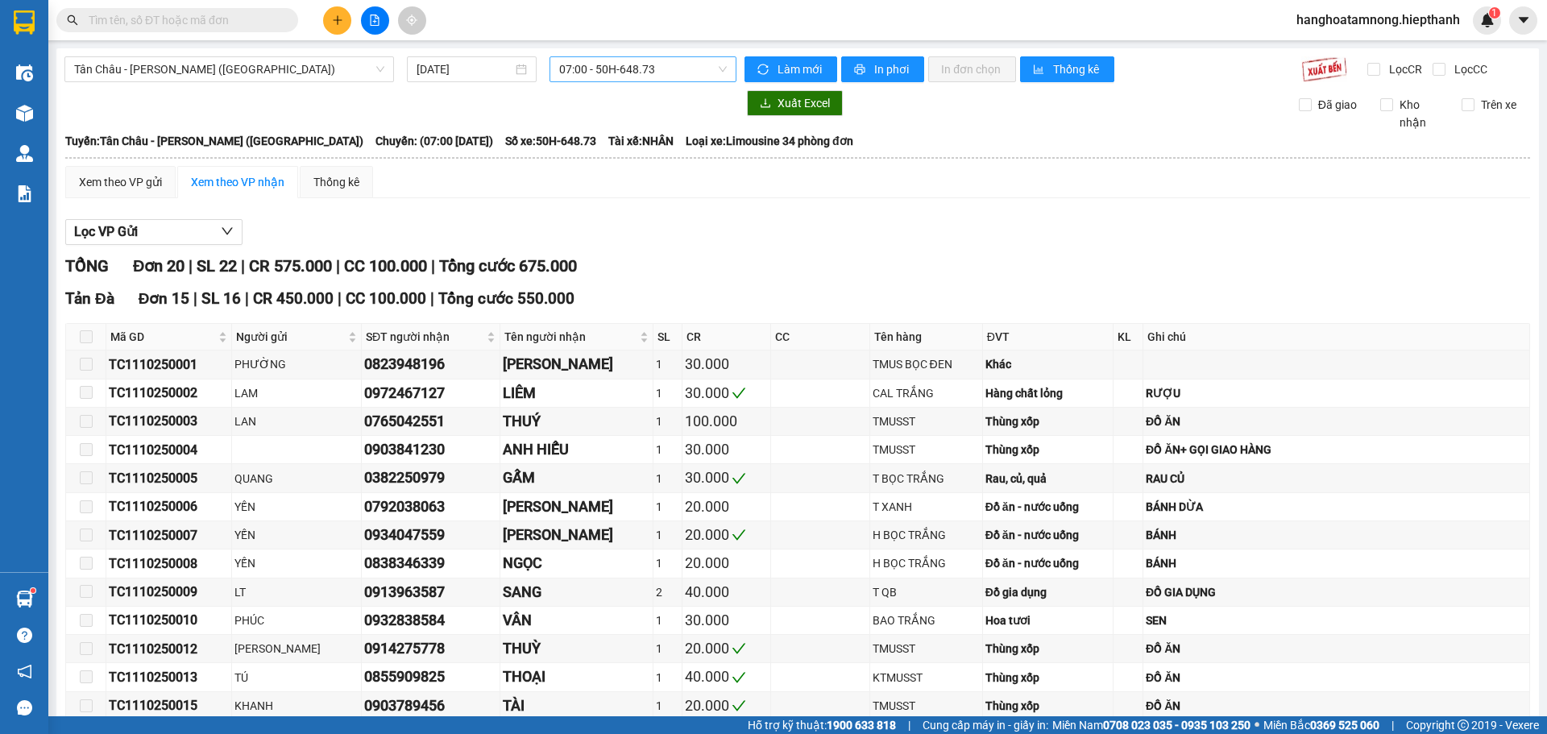
click at [671, 71] on span "07:00 - 50H-648.73" at bounding box center [643, 69] width 168 height 24
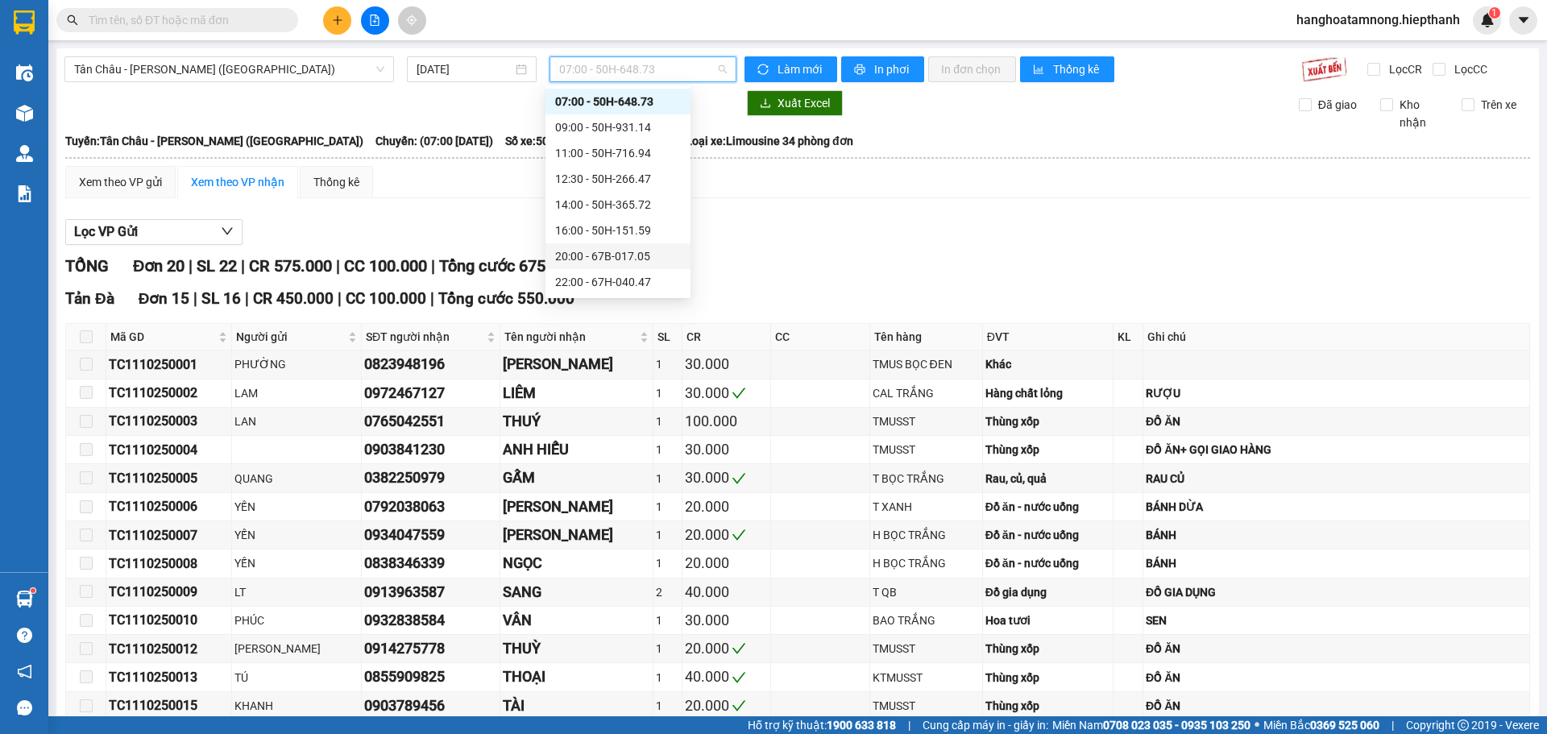
click at [445, 207] on div "Xem theo VP gửi Xem theo VP nhận Thống kê Lọc VP Gửi TỔNG Đơn 20 | SL 22 | CR …" at bounding box center [797, 702] width 1464 height 1072
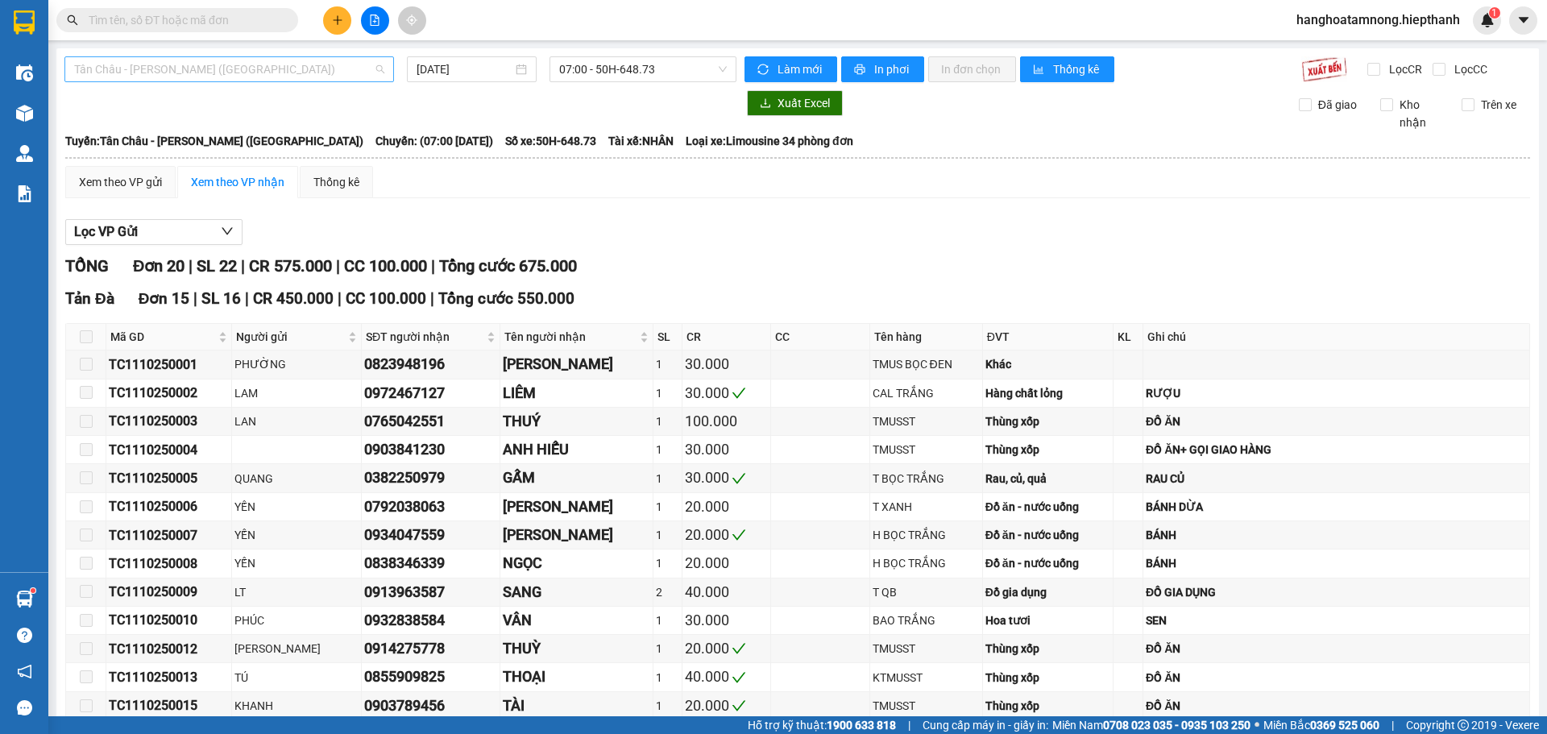
click at [226, 81] on span "Tân Châu - [PERSON_NAME] ([GEOGRAPHIC_DATA])" at bounding box center [229, 69] width 310 height 24
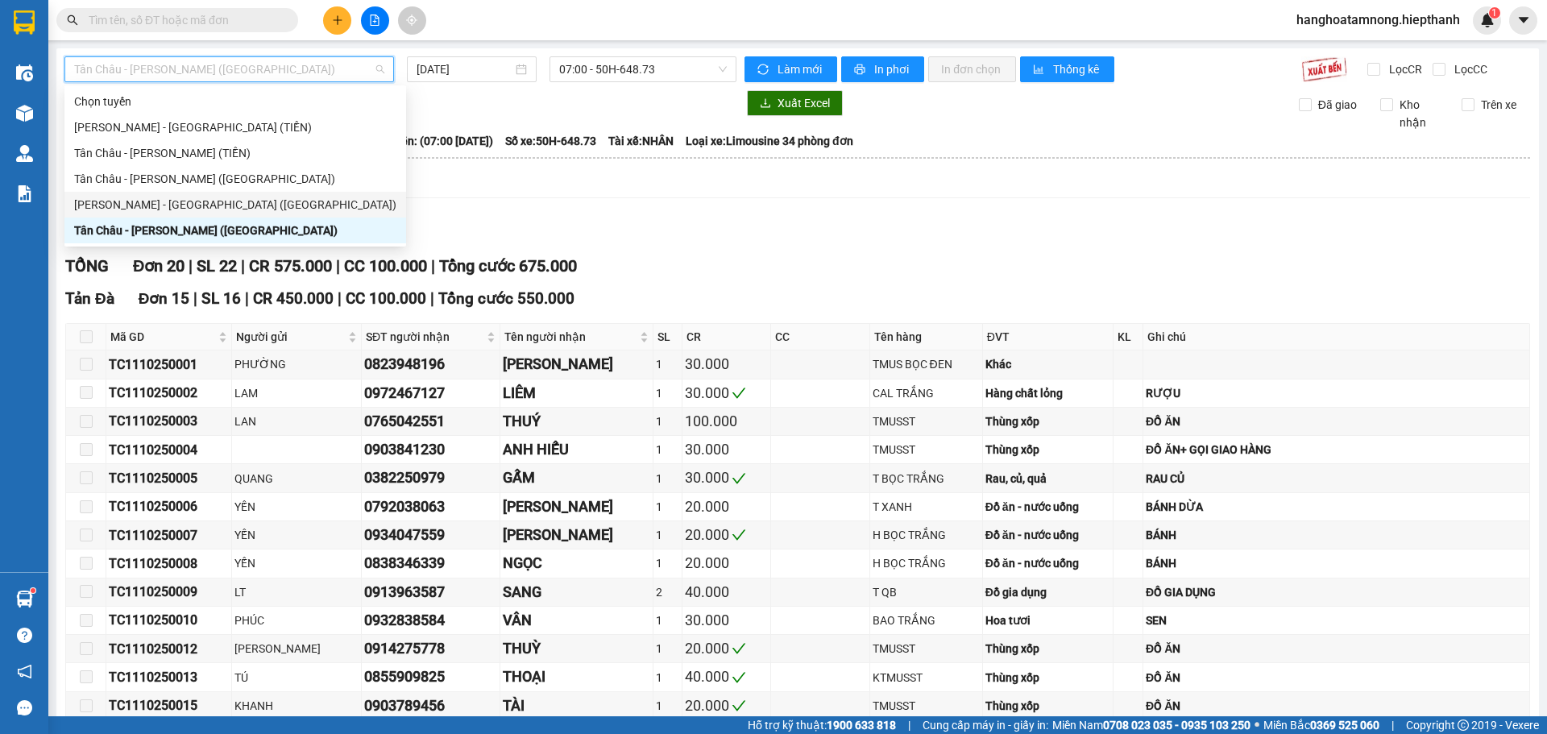
click at [139, 202] on div "[PERSON_NAME] - [GEOGRAPHIC_DATA] ([GEOGRAPHIC_DATA])" at bounding box center [235, 205] width 322 height 18
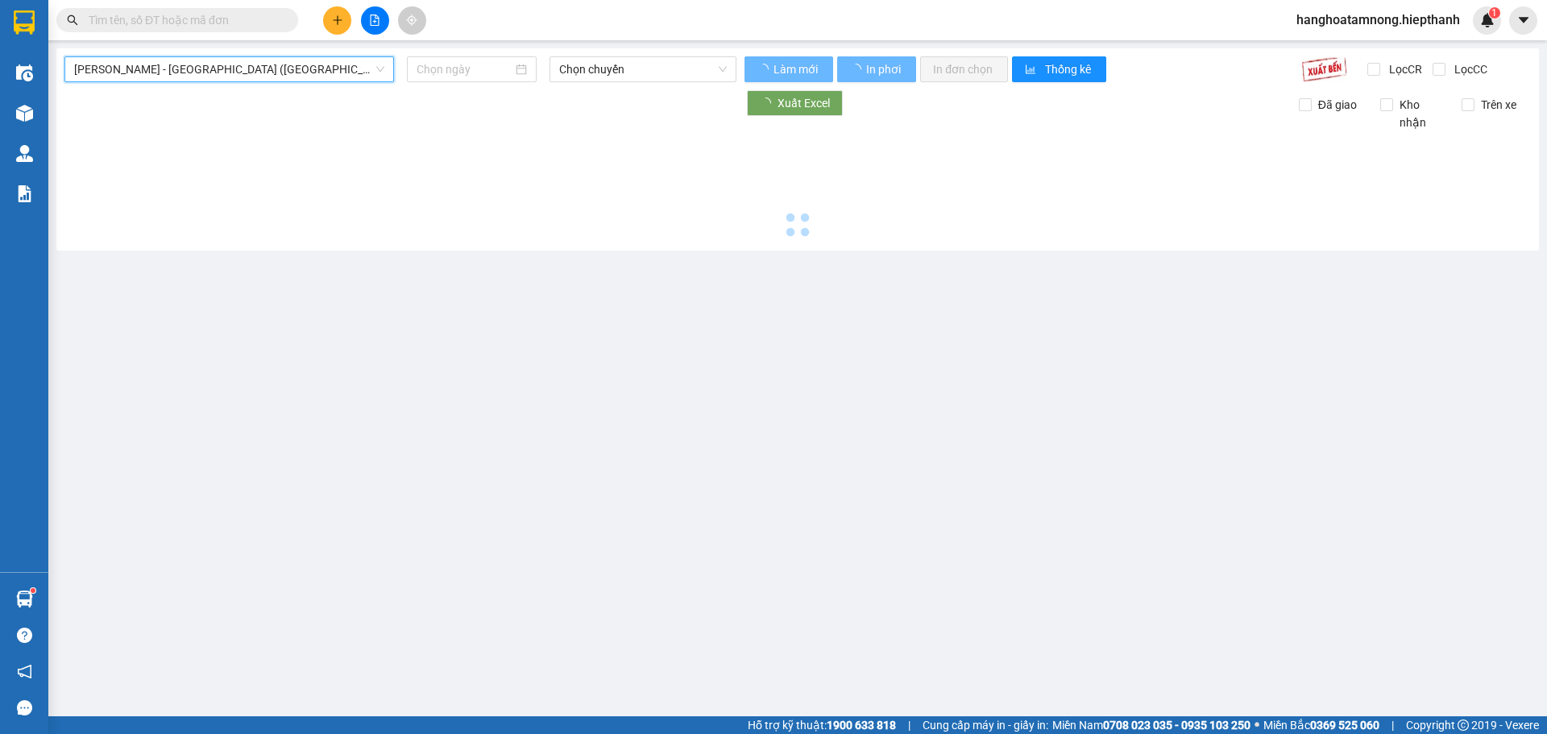
type input "[DATE]"
